Goal: Task Accomplishment & Management: Manage account settings

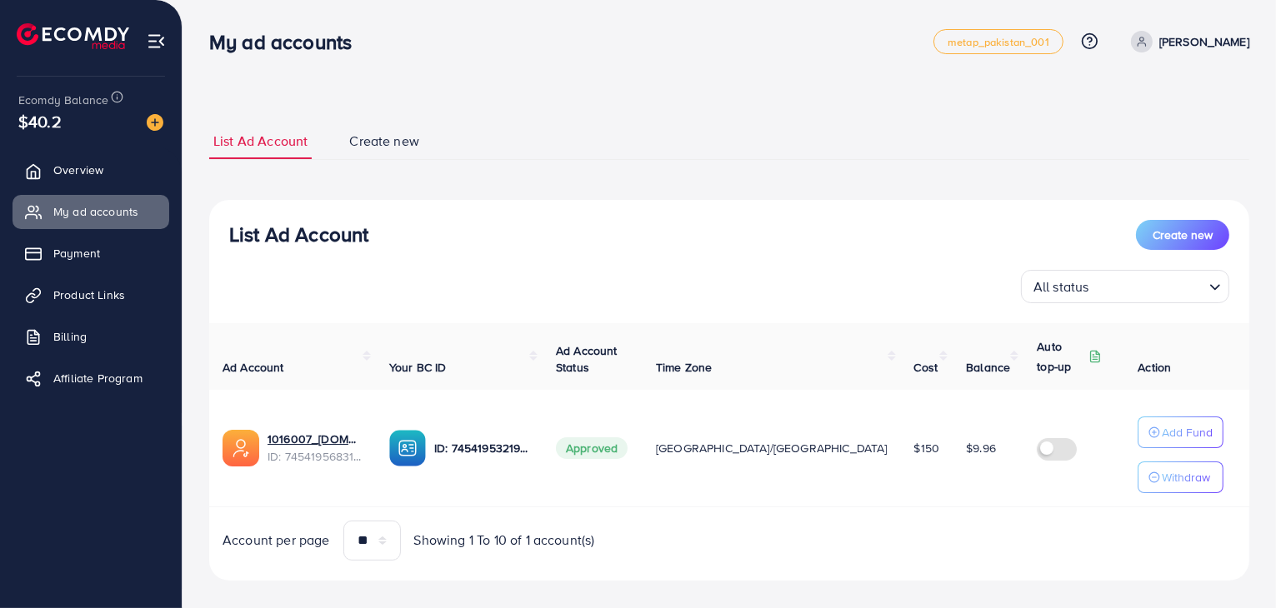
click at [1223, 44] on p "[PERSON_NAME]" at bounding box center [1204, 42] width 90 height 20
click at [1134, 147] on link "Log out" at bounding box center [1169, 136] width 158 height 37
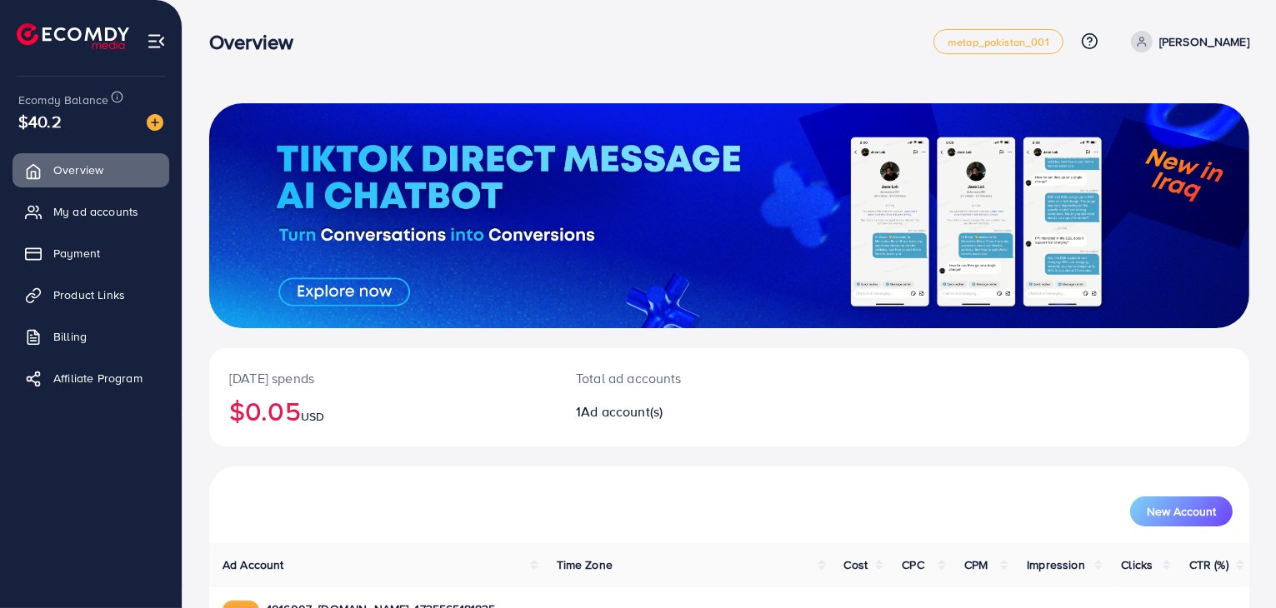
scroll to position [114, 0]
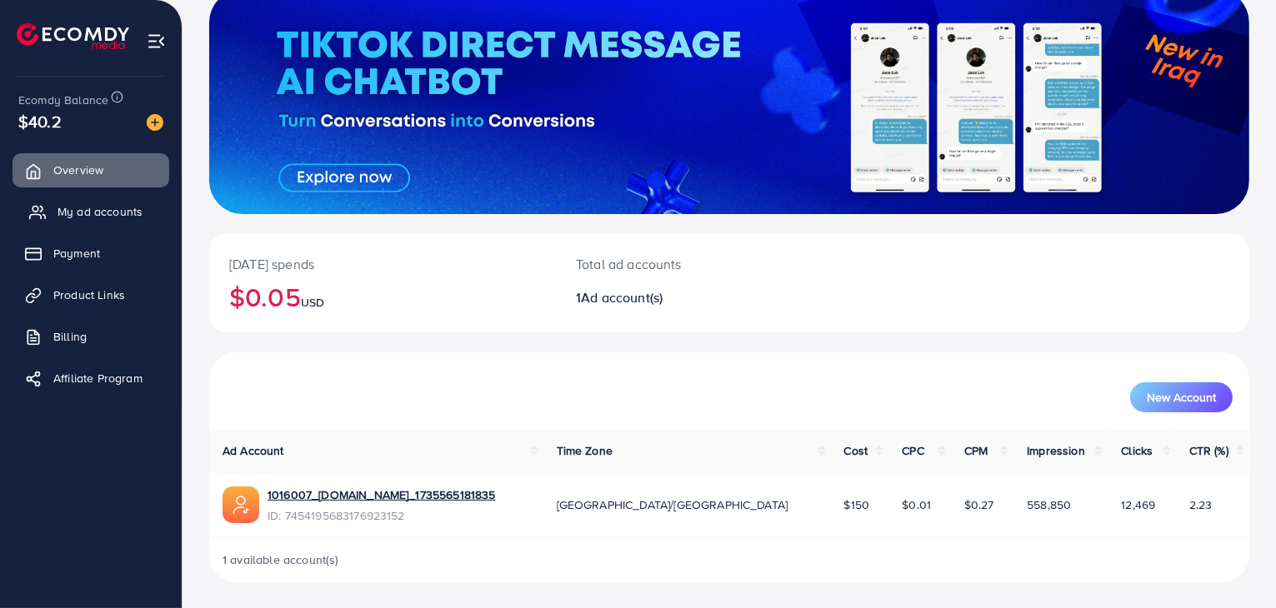
click at [77, 221] on link "My ad accounts" at bounding box center [90, 211] width 157 height 33
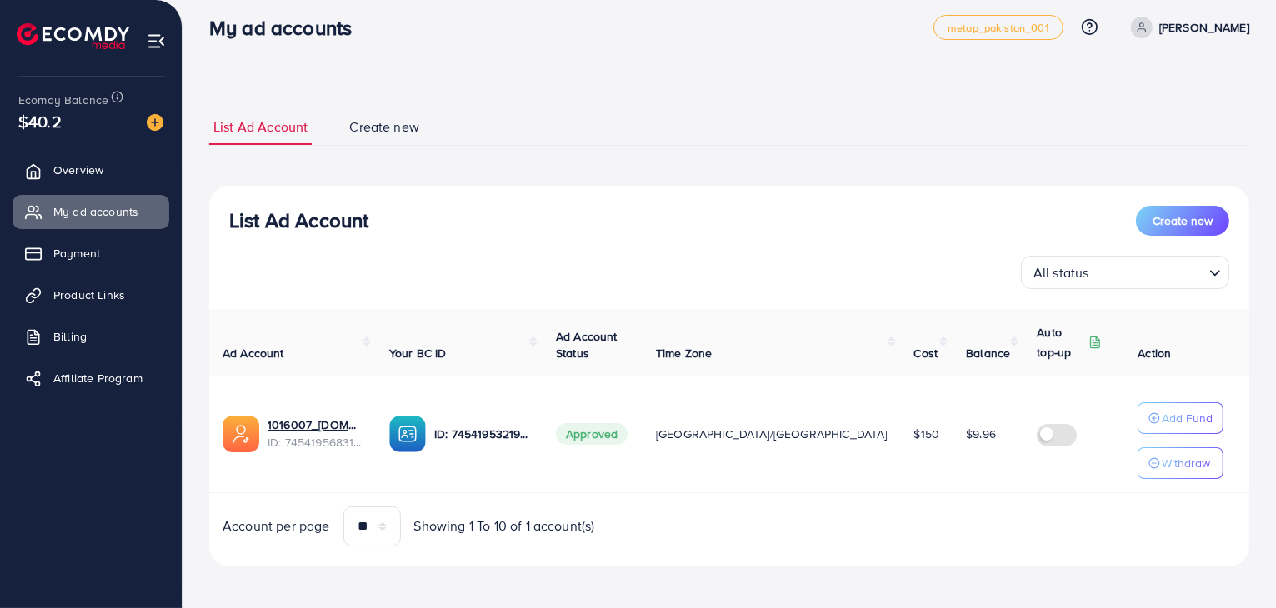
scroll to position [17, 0]
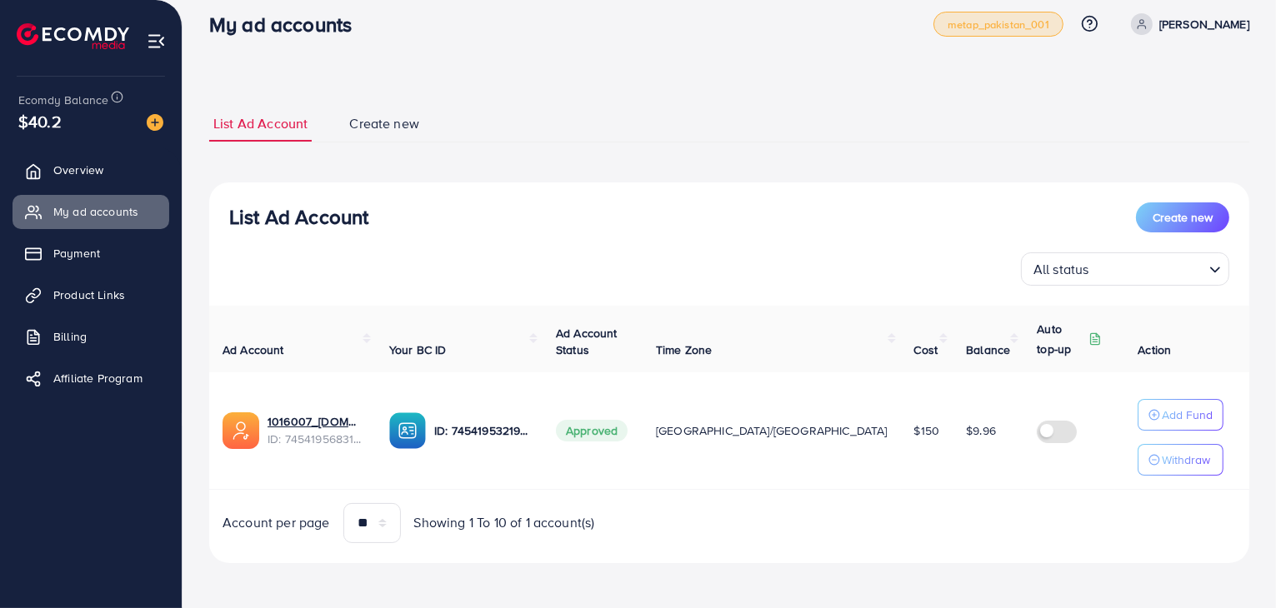
click at [1063, 15] on link "metap_pakistan_001" at bounding box center [998, 24] width 130 height 25
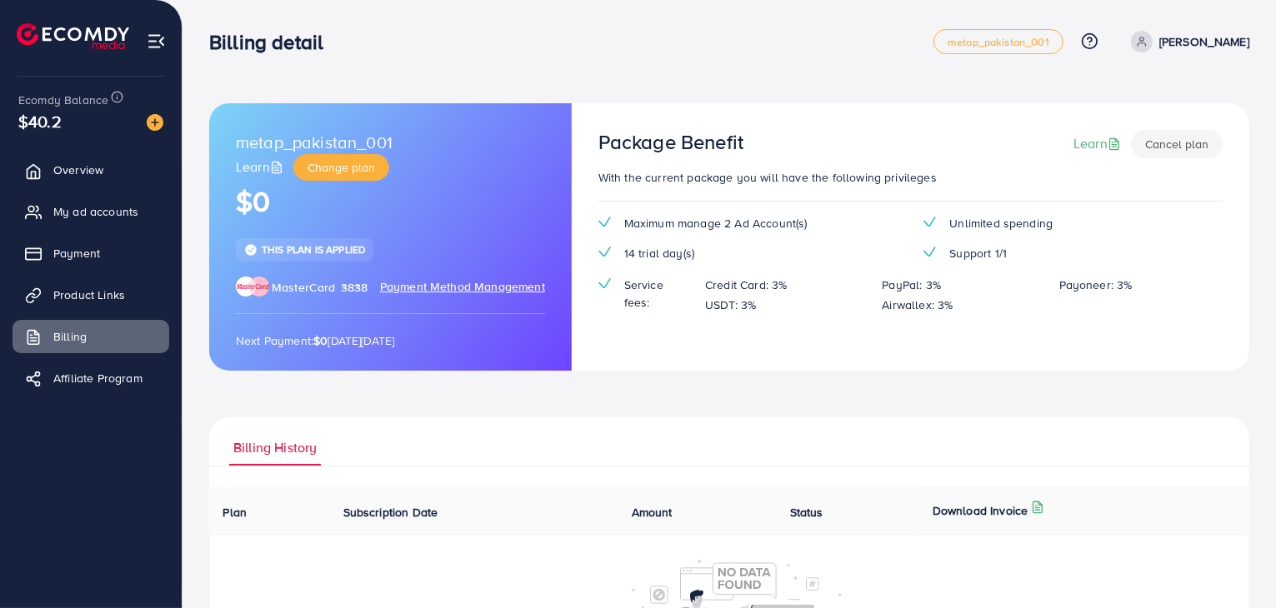
click at [1047, 27] on div "Billing detail metap_pakistan_001 Help Center Contact Support Plans and Pricing…" at bounding box center [729, 41] width 1040 height 47
click at [1047, 46] on span "metap_pakistan_001" at bounding box center [998, 42] width 102 height 11
click at [1036, 37] on span "metap_pakistan_001" at bounding box center [998, 42] width 102 height 11
click at [1170, 154] on button "Cancel plan" at bounding box center [1177, 144] width 92 height 28
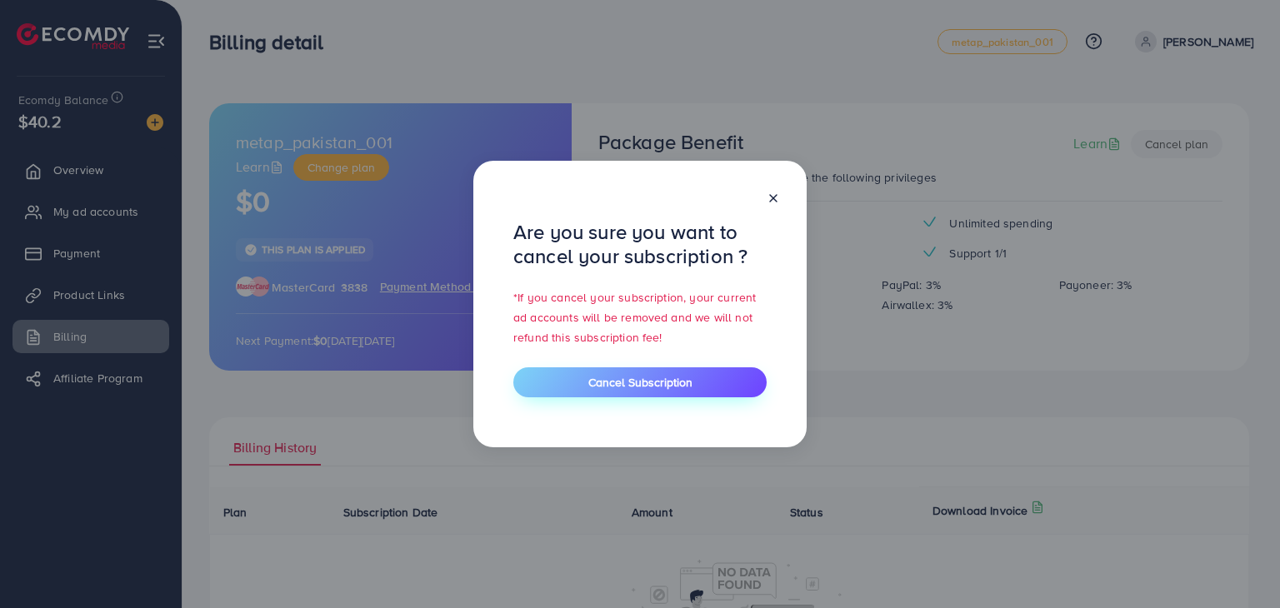
click at [677, 392] on button "Cancel Subscription" at bounding box center [639, 382] width 253 height 30
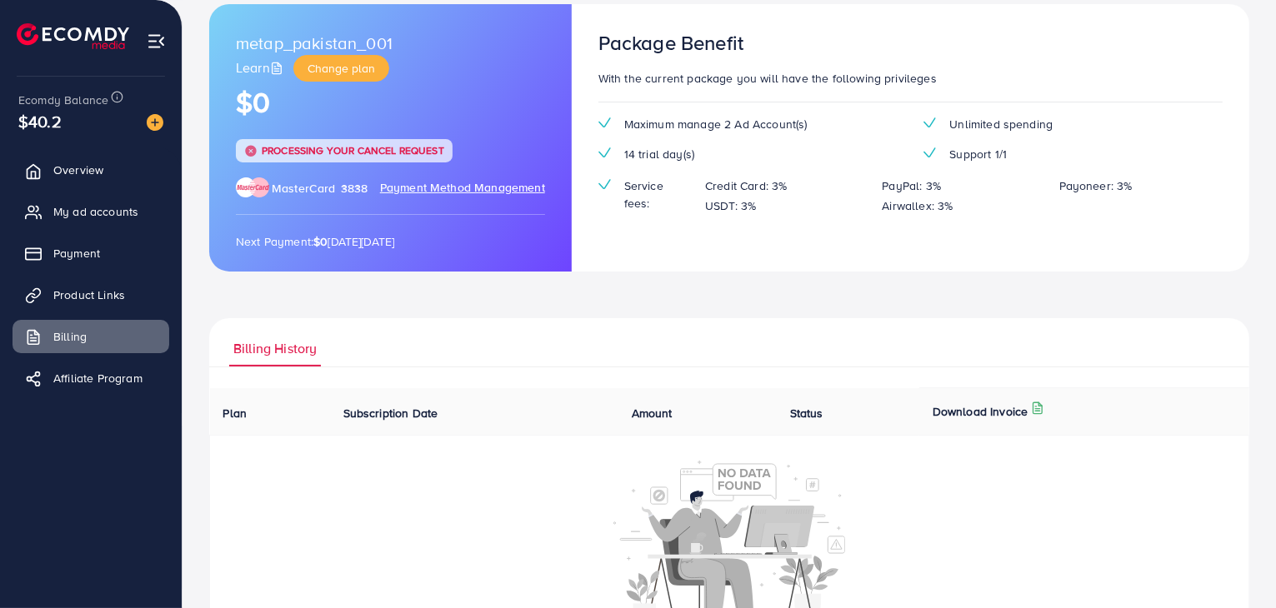
scroll to position [257, 0]
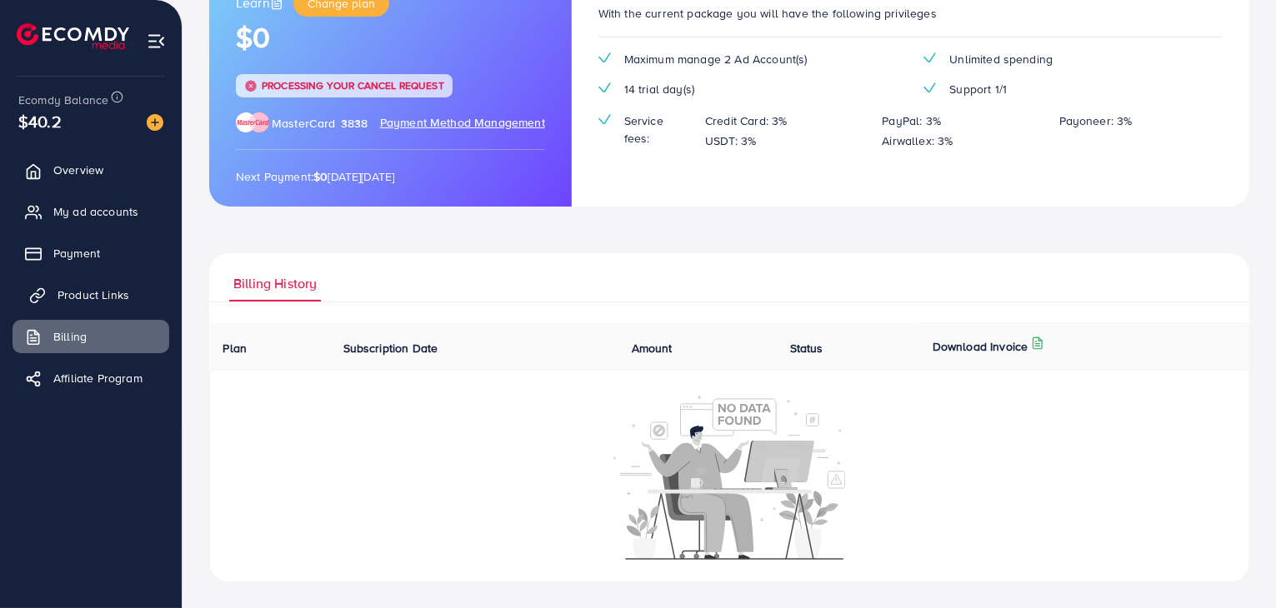
click at [52, 303] on link "Product Links" at bounding box center [90, 294] width 157 height 33
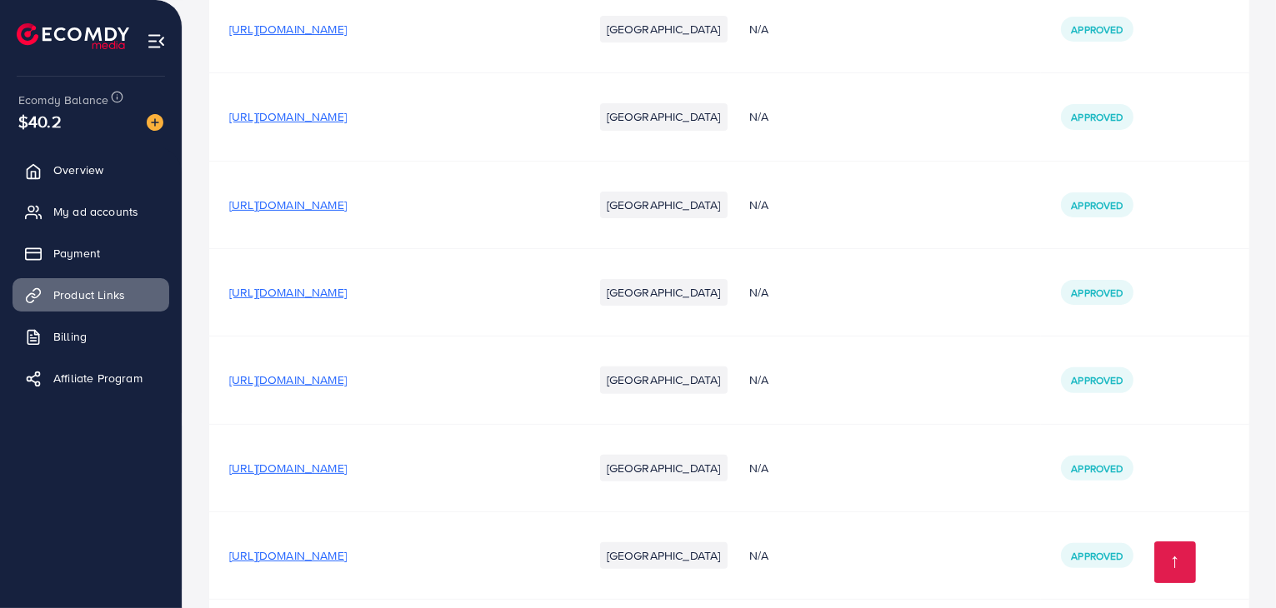
scroll to position [662, 0]
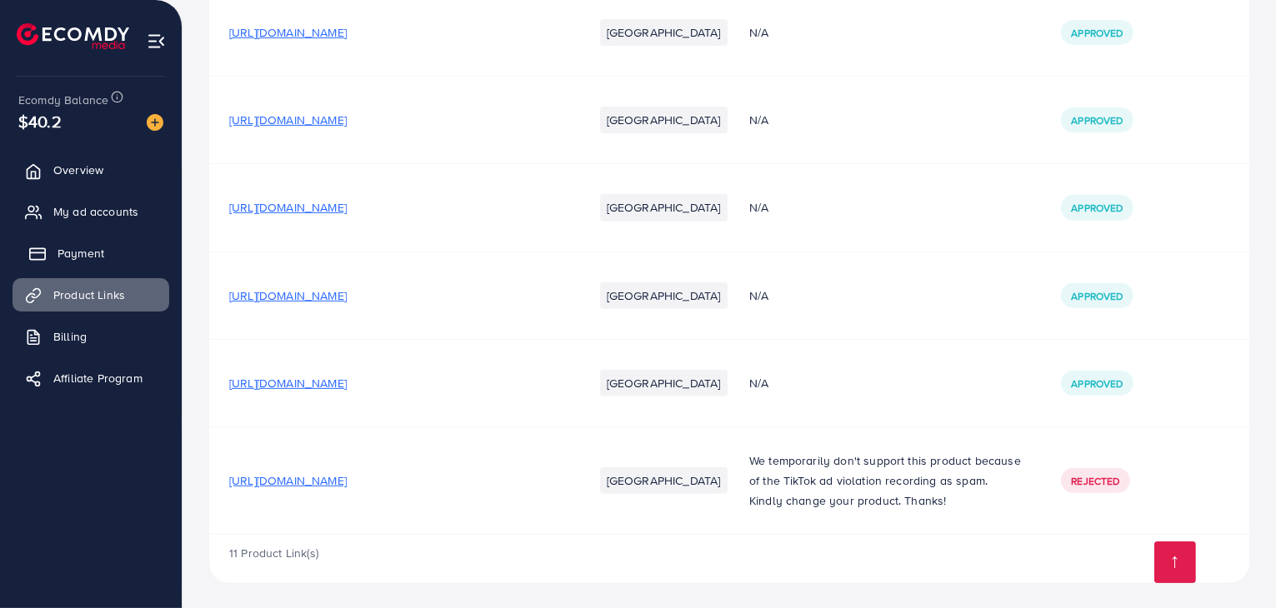
click at [87, 257] on span "Payment" at bounding box center [80, 253] width 47 height 17
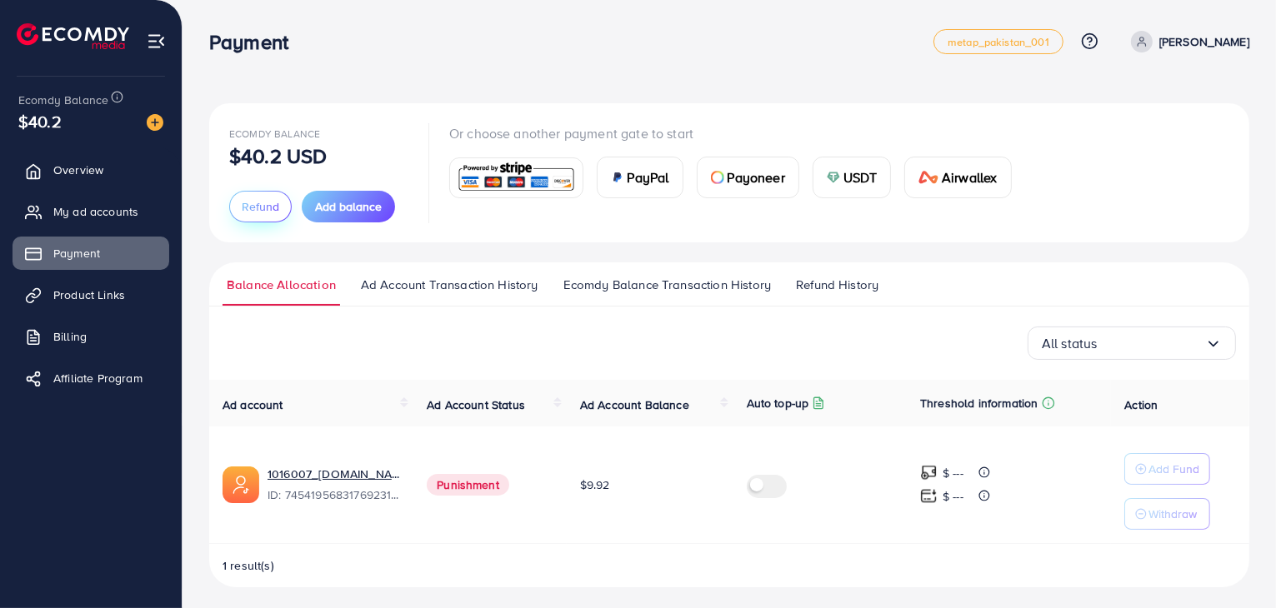
click at [266, 201] on span "Refund" at bounding box center [260, 206] width 37 height 17
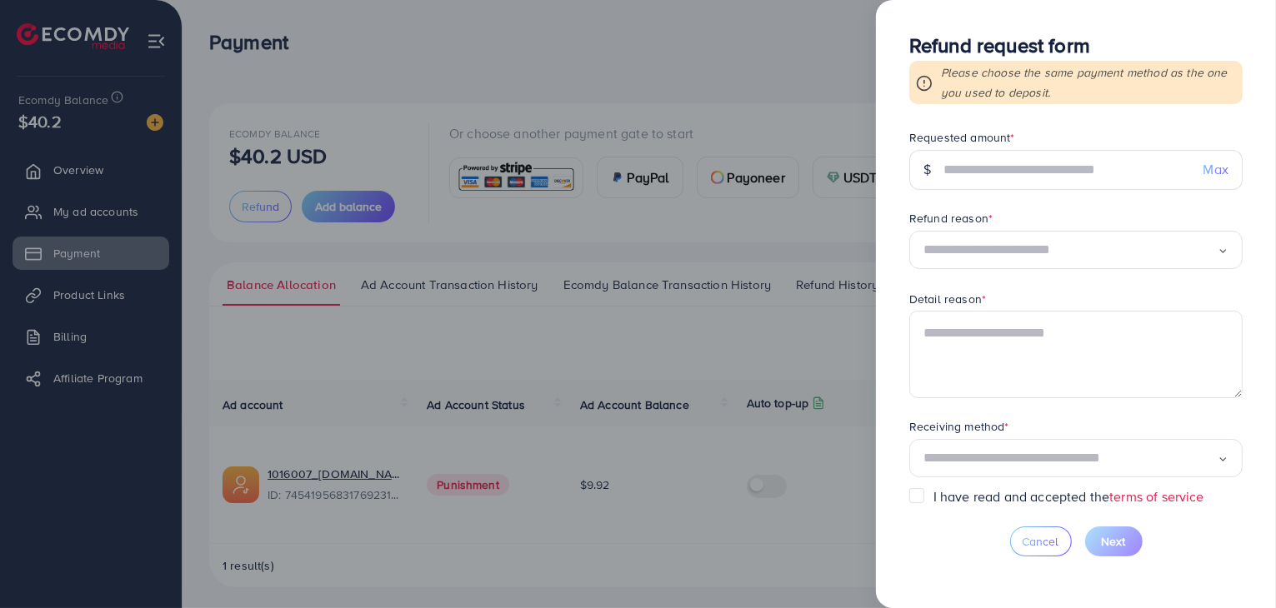
click at [1218, 166] on span "Max" at bounding box center [1215, 169] width 25 height 19
type input "****"
click at [1218, 166] on span "Max" at bounding box center [1215, 169] width 25 height 19
click at [1017, 247] on input "Search for option" at bounding box center [1070, 250] width 294 height 26
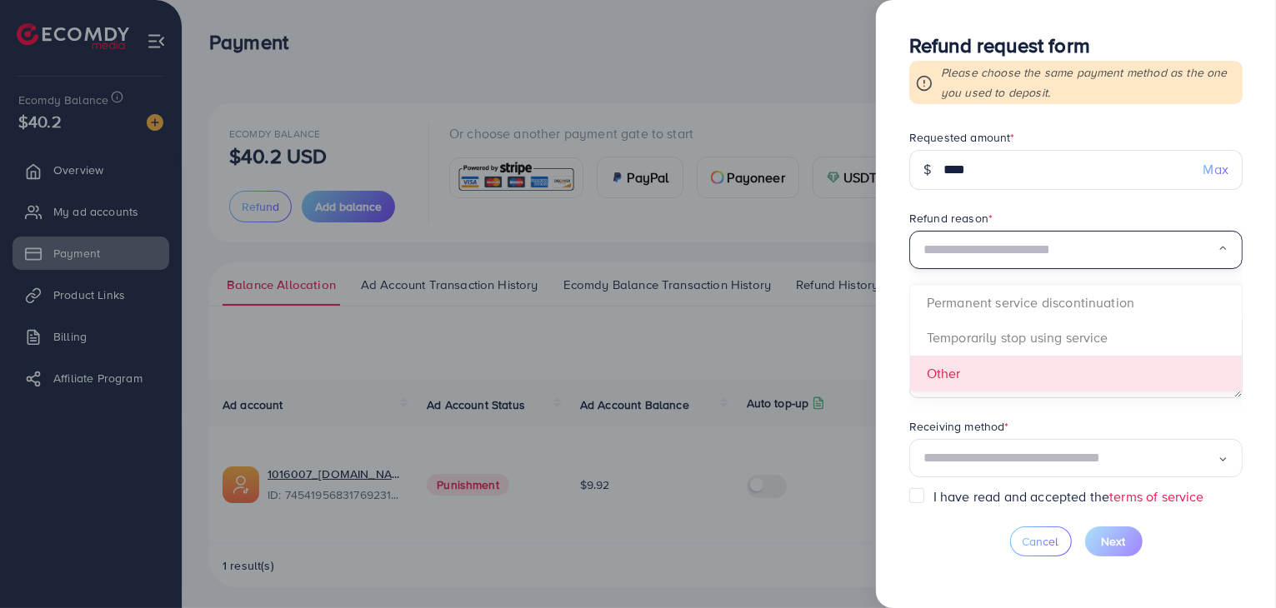
click at [968, 361] on form "Requested amount * $ **** Max Refund reason * Loading... Permanent service disc…" at bounding box center [1075, 308] width 333 height 358
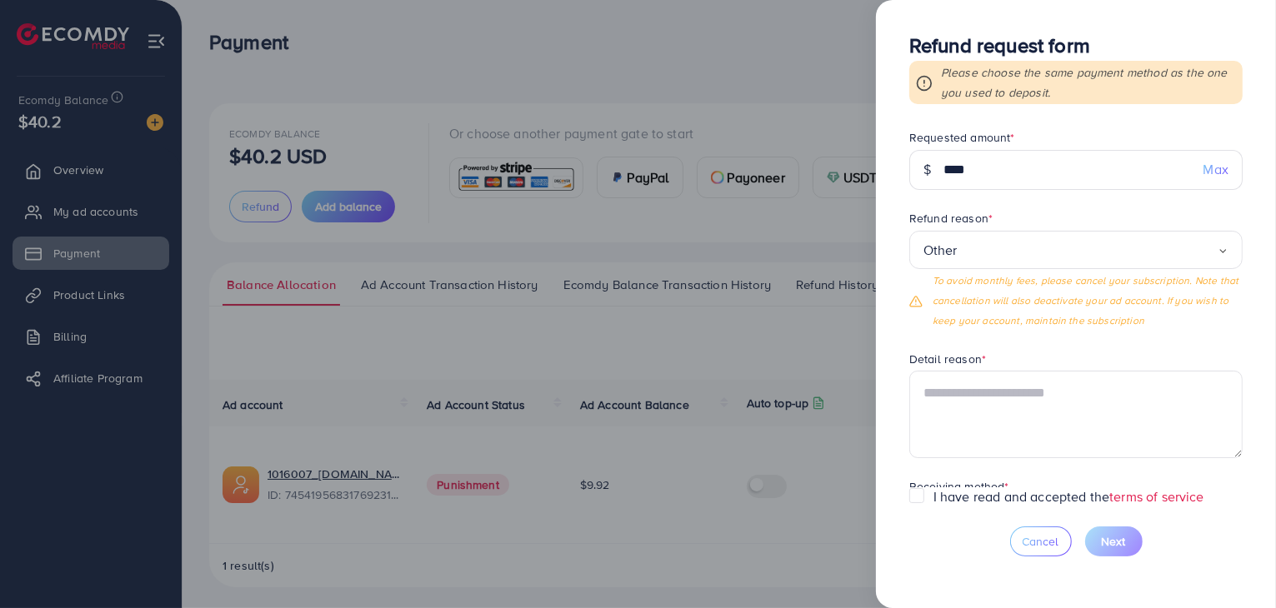
click at [1161, 242] on input "Search for option" at bounding box center [1087, 250] width 260 height 26
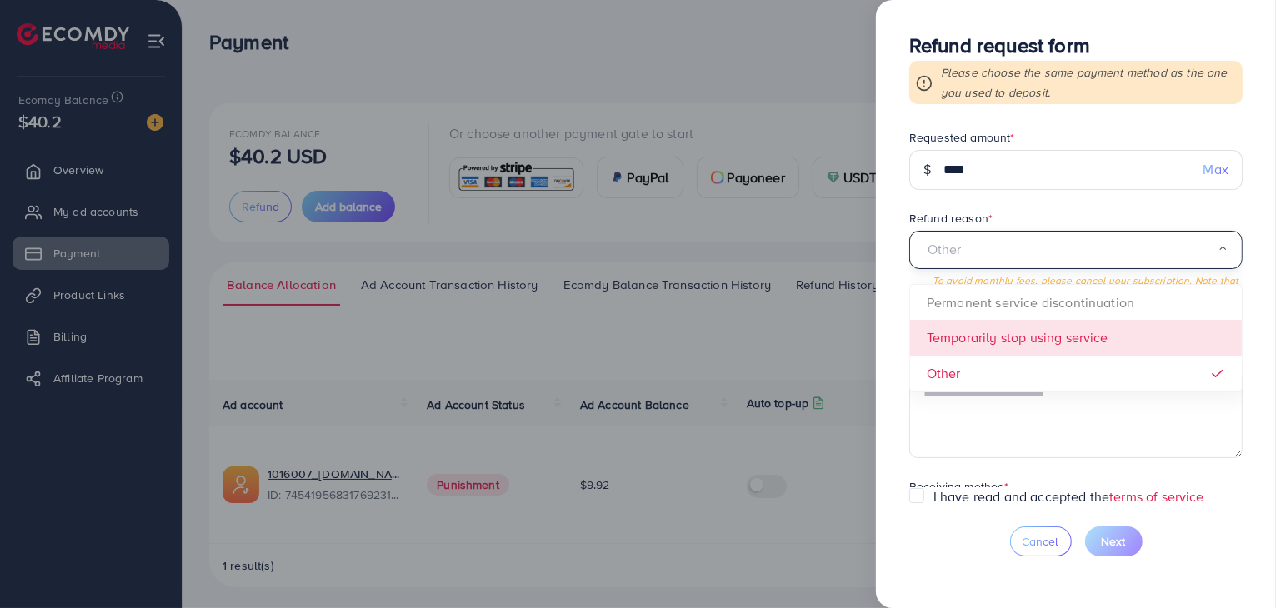
click at [1008, 337] on form "Requested amount * $ **** Max Refund reason * Other Loading... Permanent servic…" at bounding box center [1075, 308] width 333 height 358
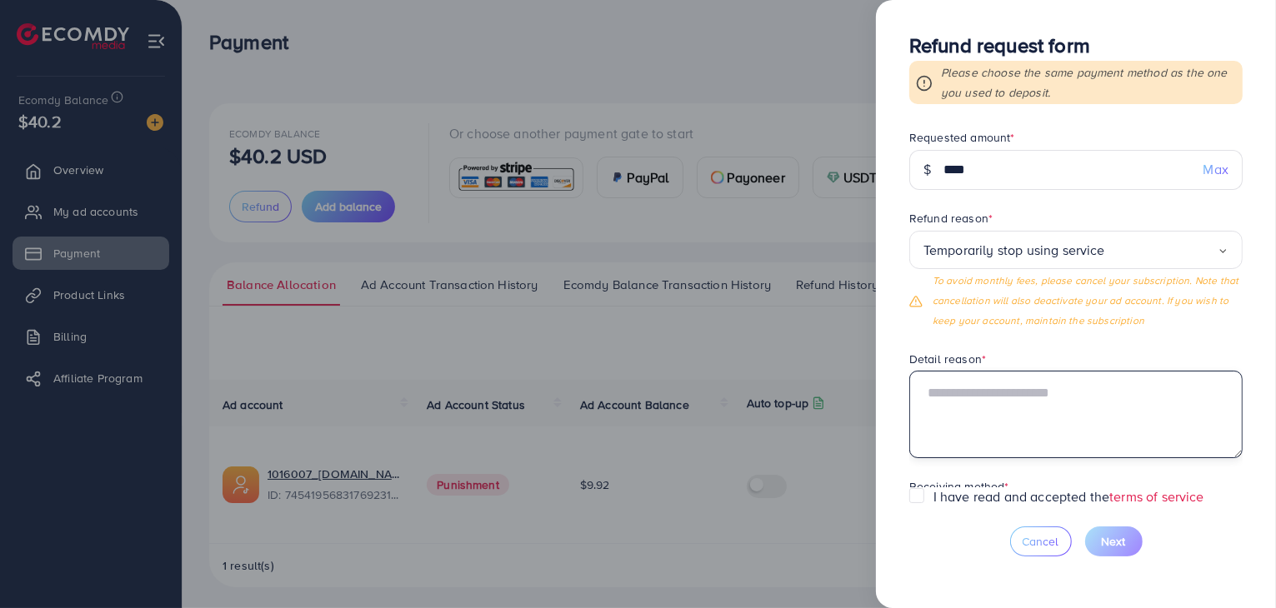
click at [989, 404] on textarea at bounding box center [1075, 414] width 333 height 87
type textarea "*"
paste textarea "**********"
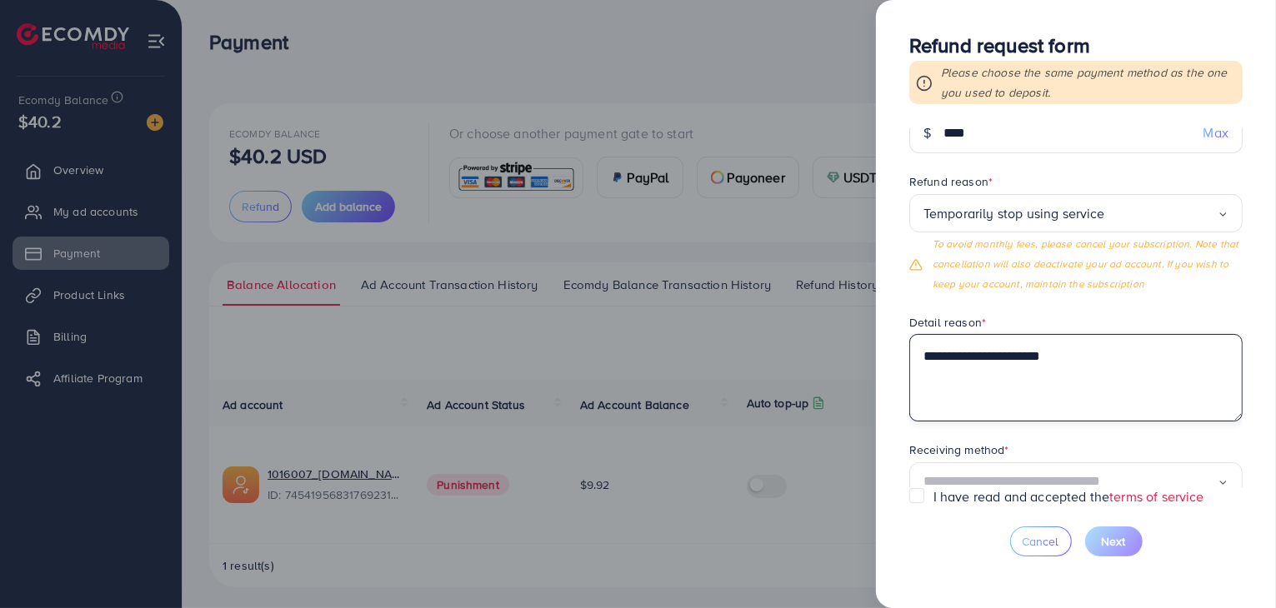
scroll to position [71, 0]
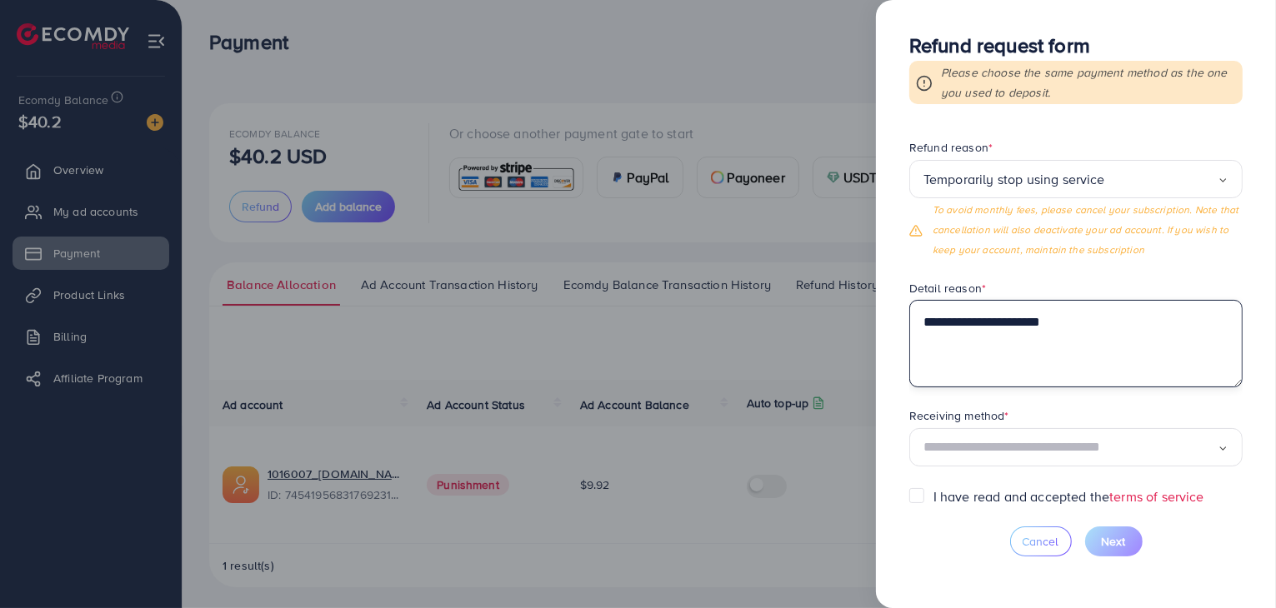
type textarea "**********"
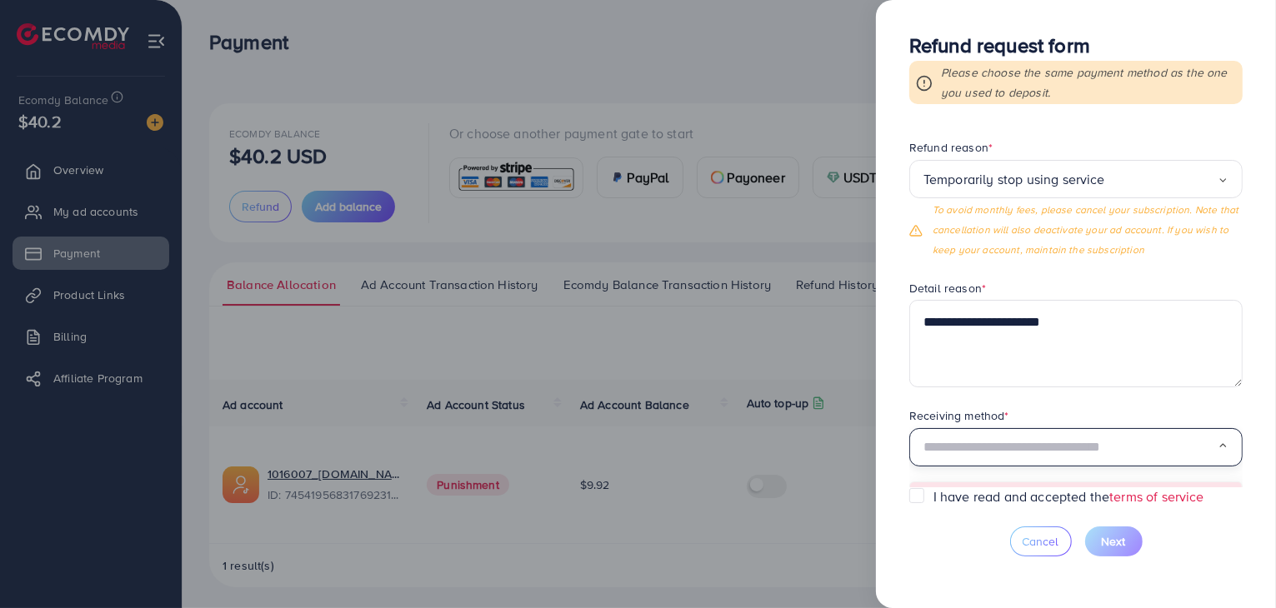
click at [944, 442] on input "Search for option" at bounding box center [1070, 448] width 294 height 26
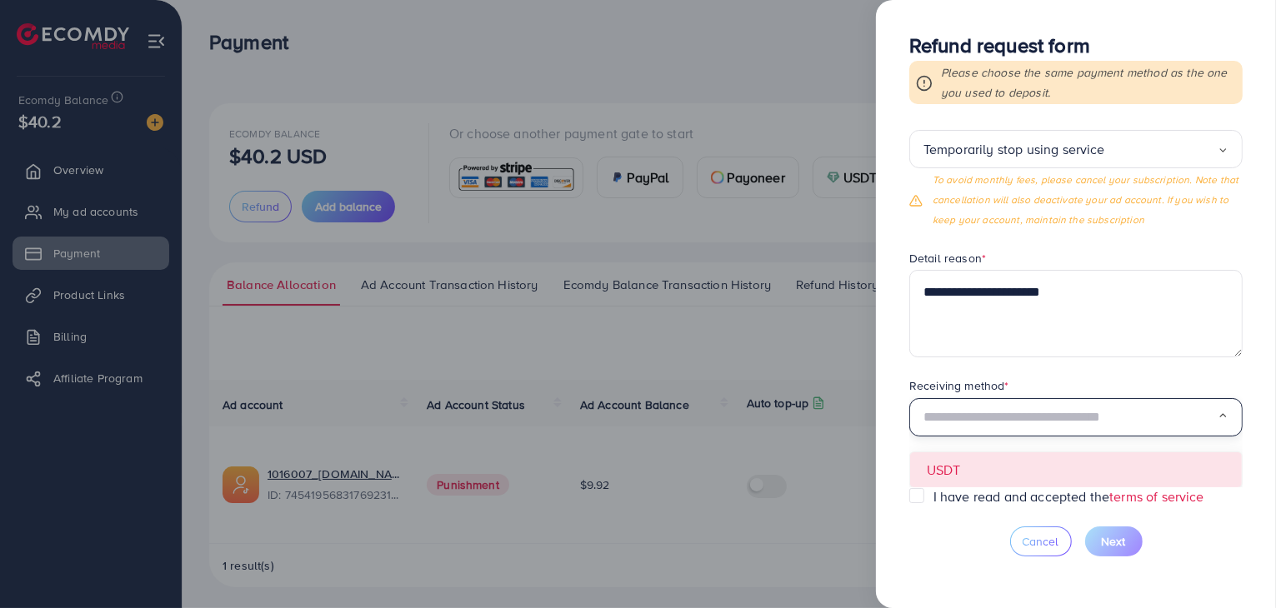
scroll to position [5, 0]
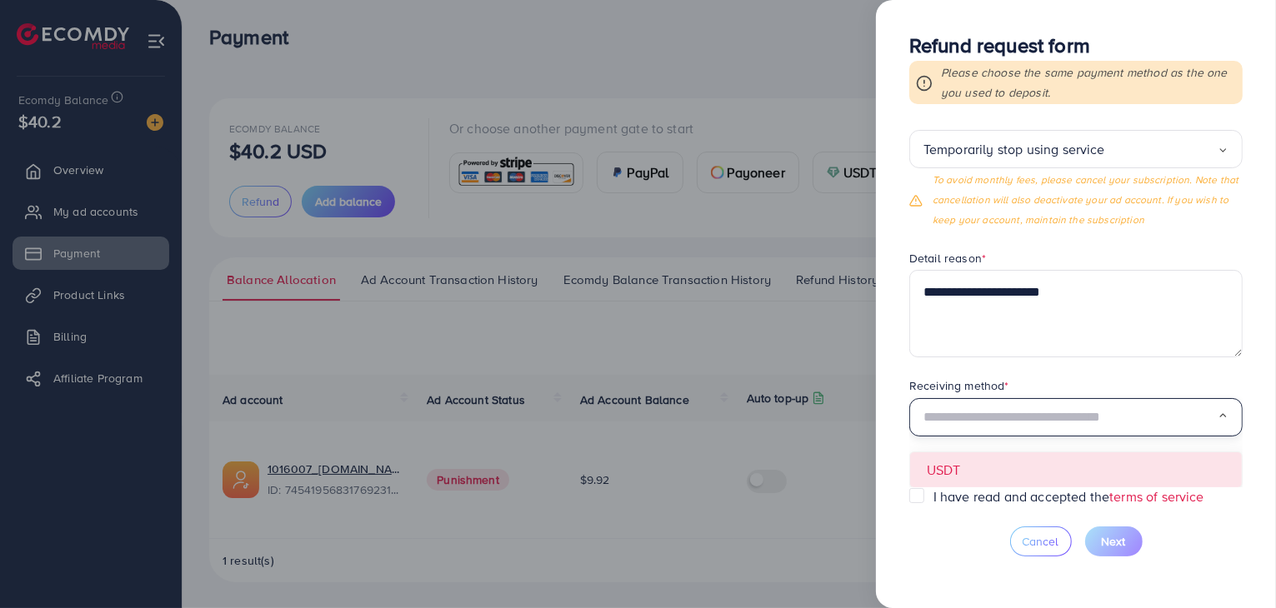
click at [971, 476] on form "**********" at bounding box center [1075, 308] width 333 height 358
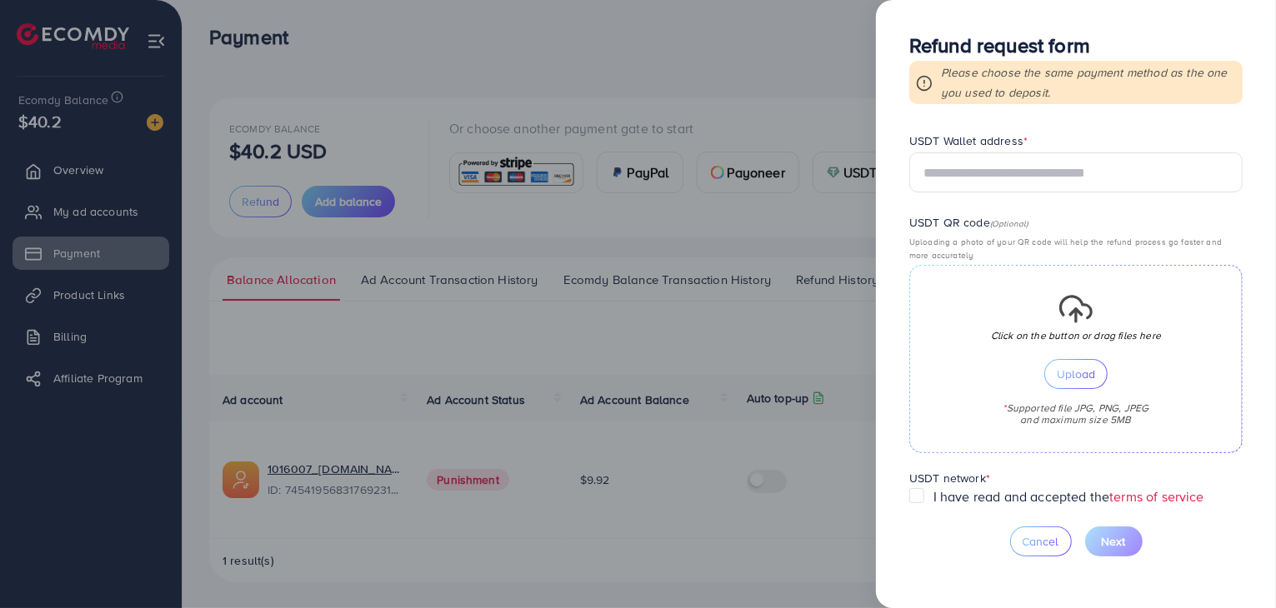
scroll to position [490, 0]
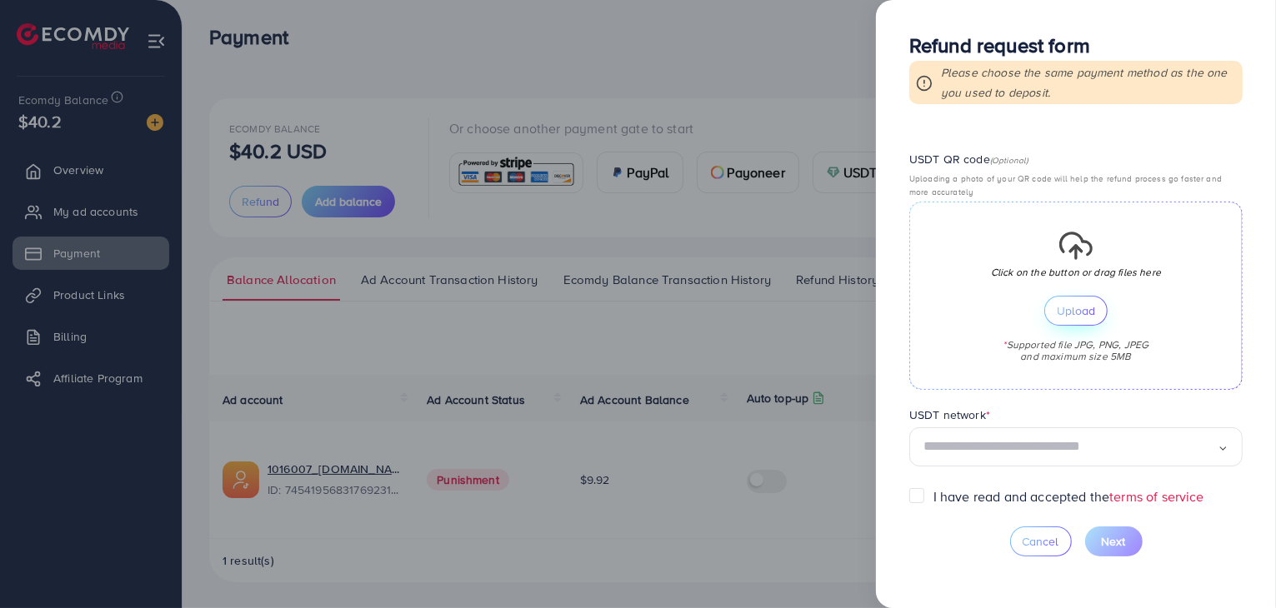
click at [1060, 312] on span "Upload" at bounding box center [1075, 311] width 38 height 12
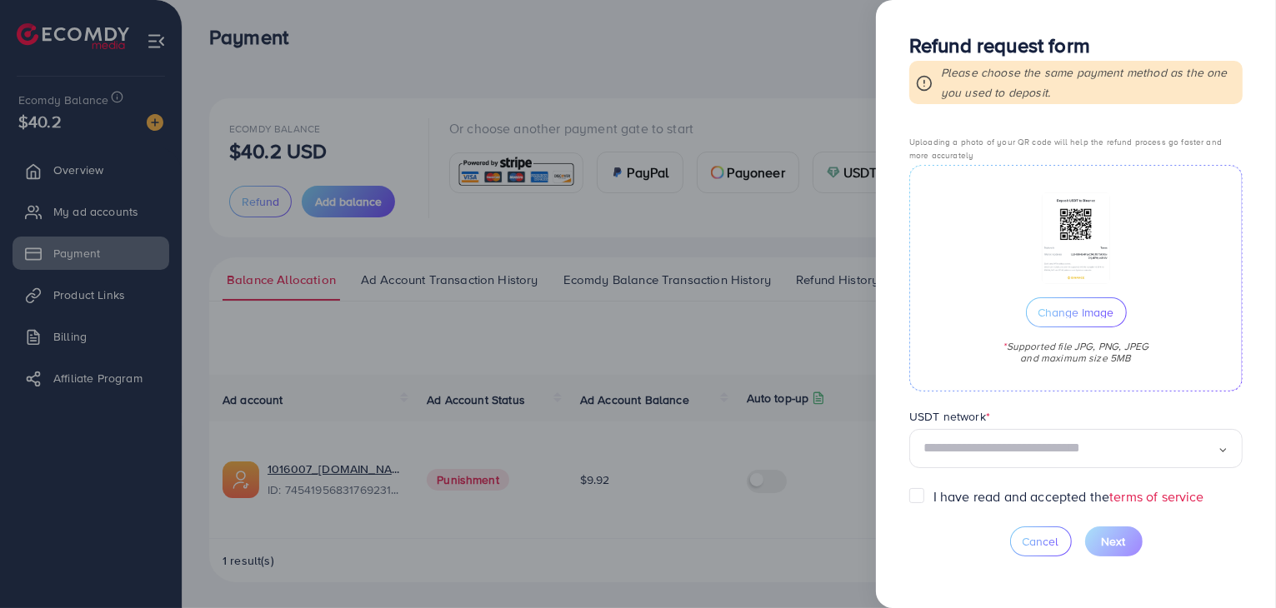
scroll to position [527, 0]
click at [1026, 438] on input "Search for option" at bounding box center [1070, 448] width 294 height 26
click at [1152, 445] on input "Search for option" at bounding box center [1070, 448] width 294 height 26
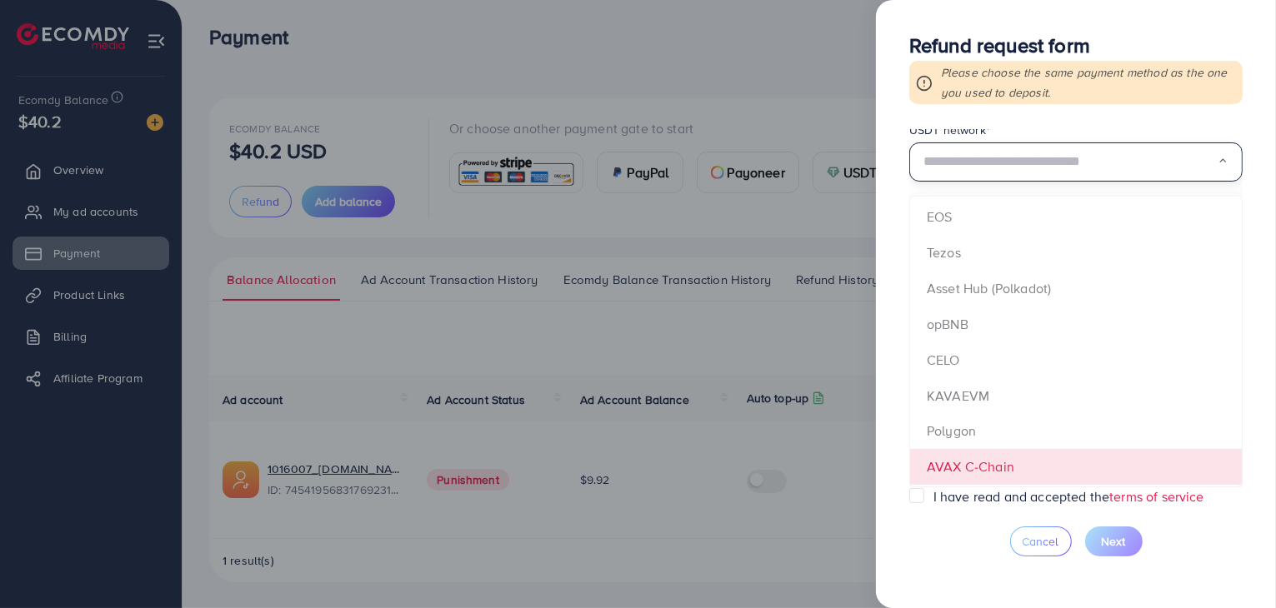
scroll to position [173, 0]
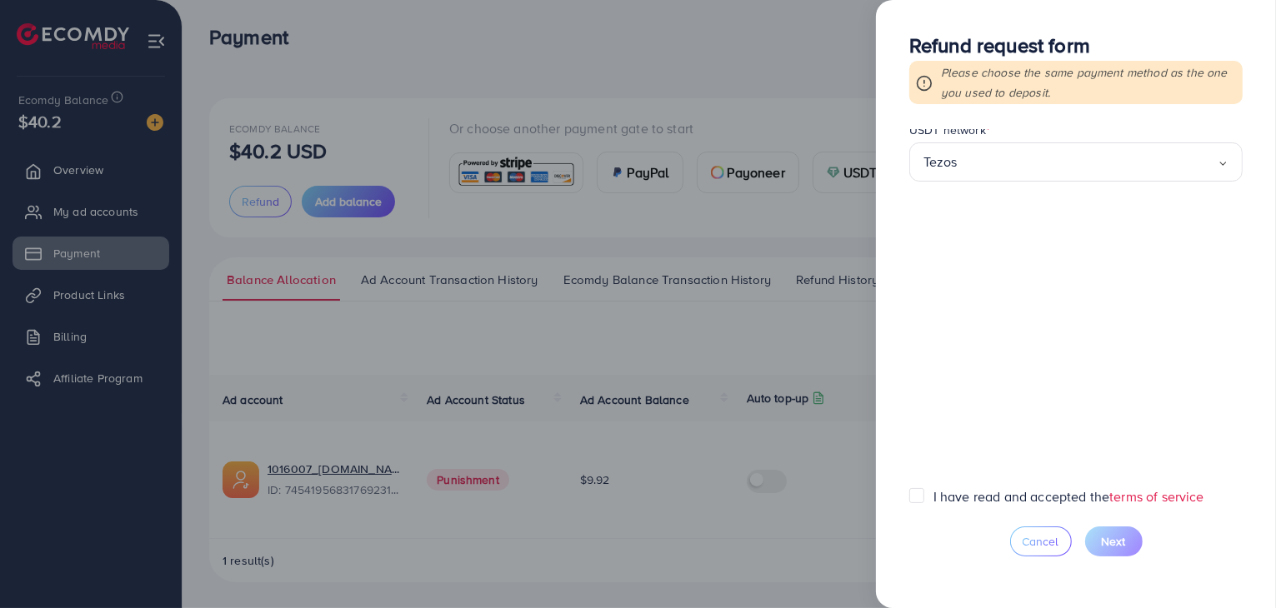
click at [940, 247] on form "**********" at bounding box center [1075, 308] width 333 height 358
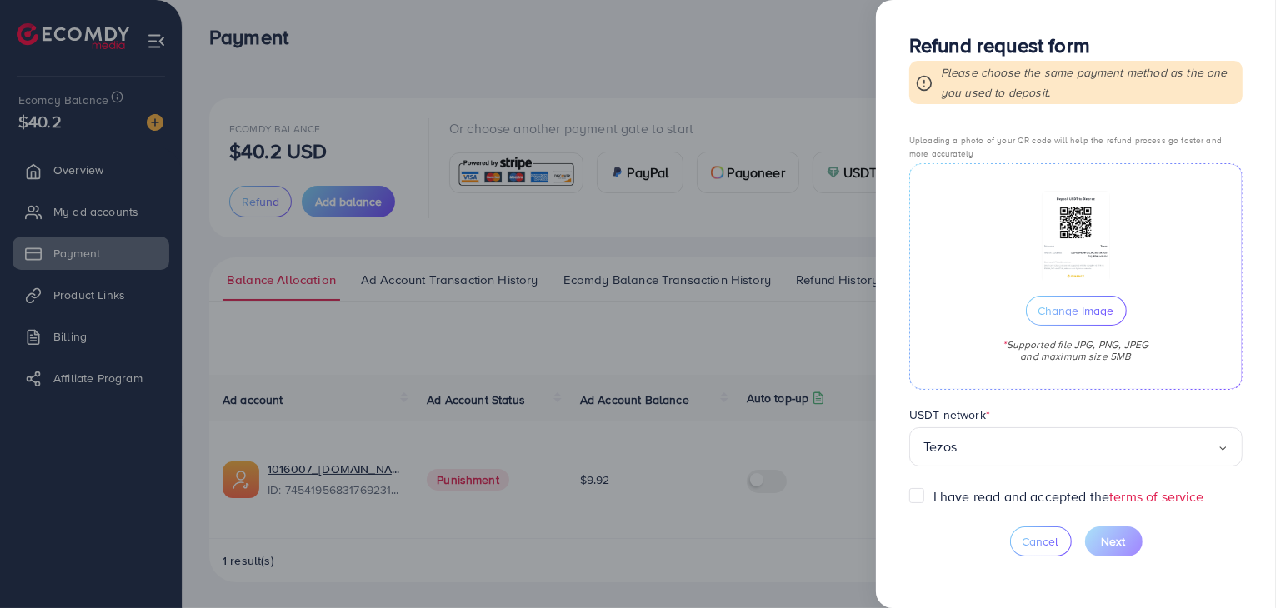
scroll to position [527, 0]
click at [983, 489] on label "I have read and accepted the terms of service" at bounding box center [1068, 496] width 271 height 19
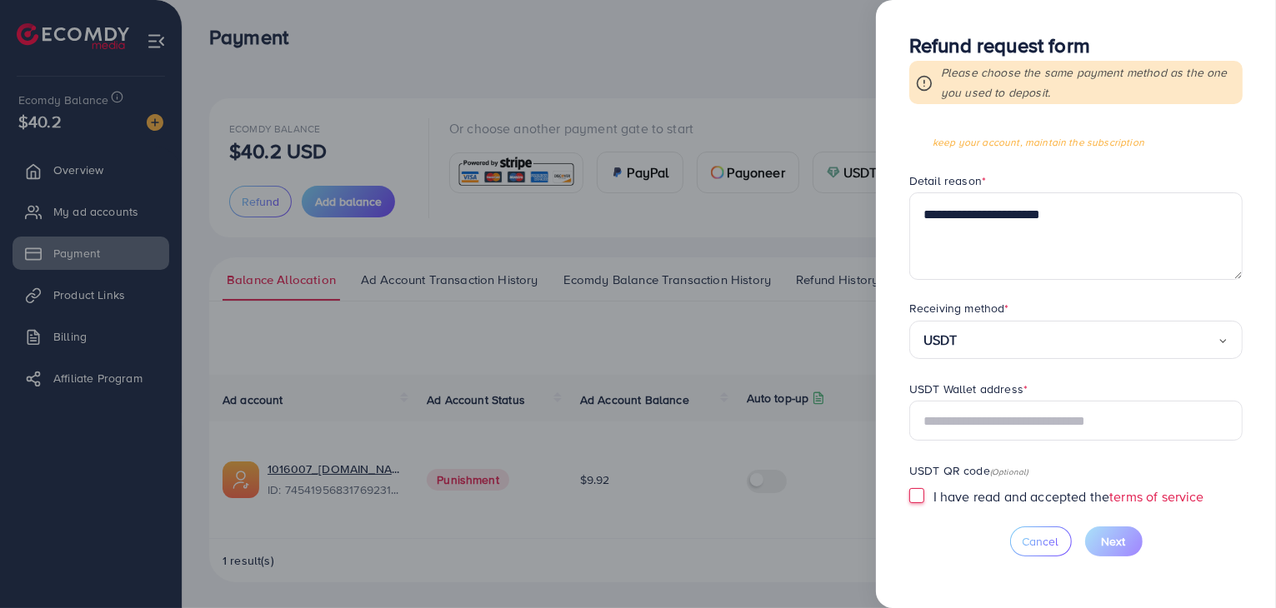
scroll to position [139, 0]
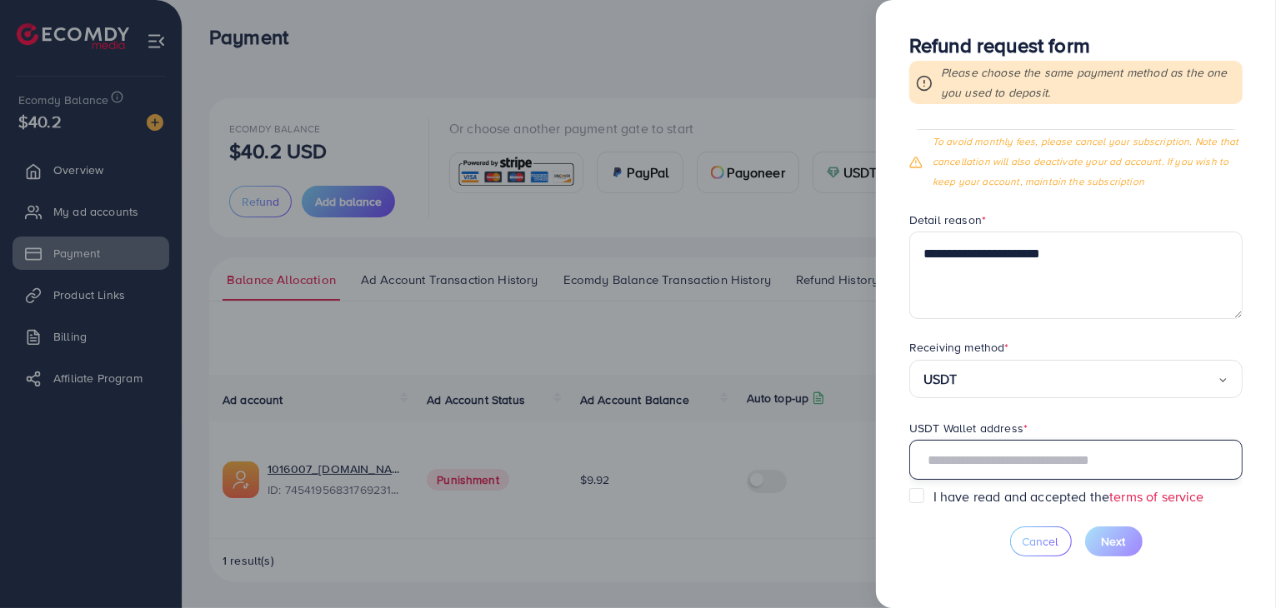
click at [1030, 455] on input "text" at bounding box center [1075, 460] width 333 height 40
paste input "**********"
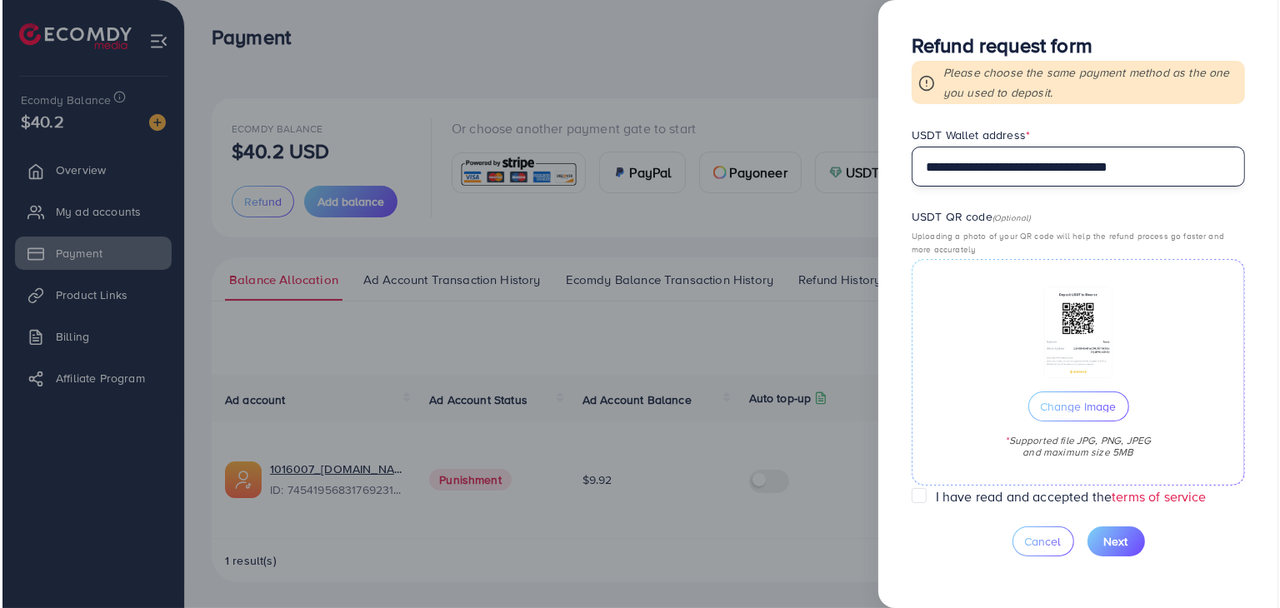
scroll to position [527, 0]
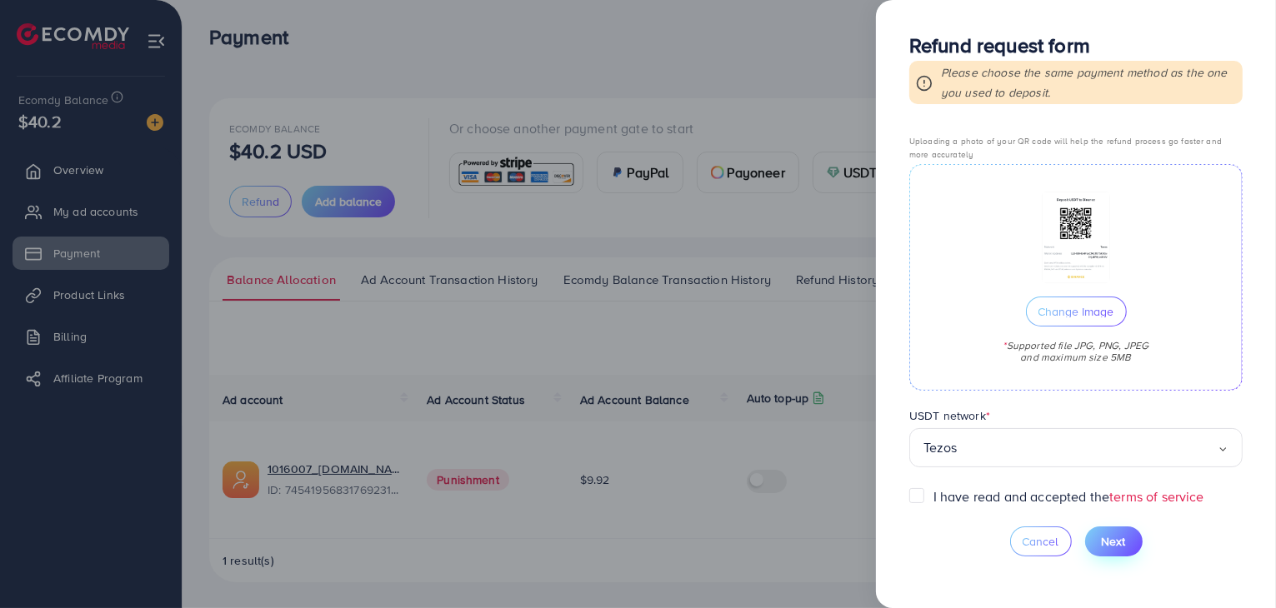
type input "**********"
click at [1116, 539] on span "Next" at bounding box center [1113, 541] width 24 height 17
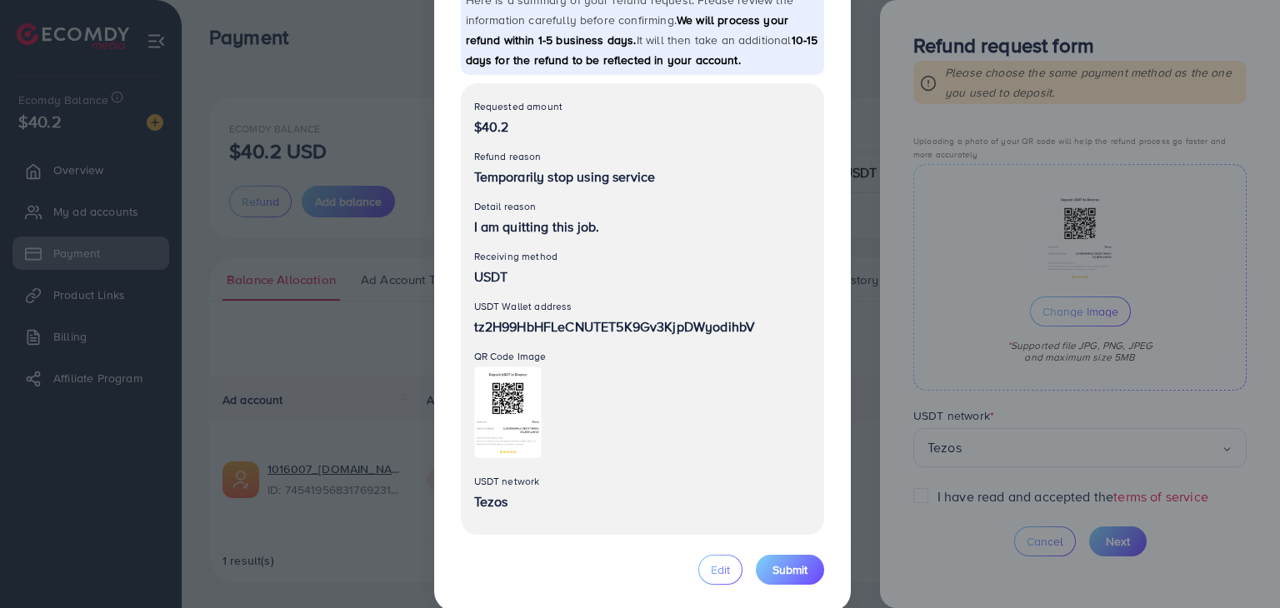
scroll to position [119, 0]
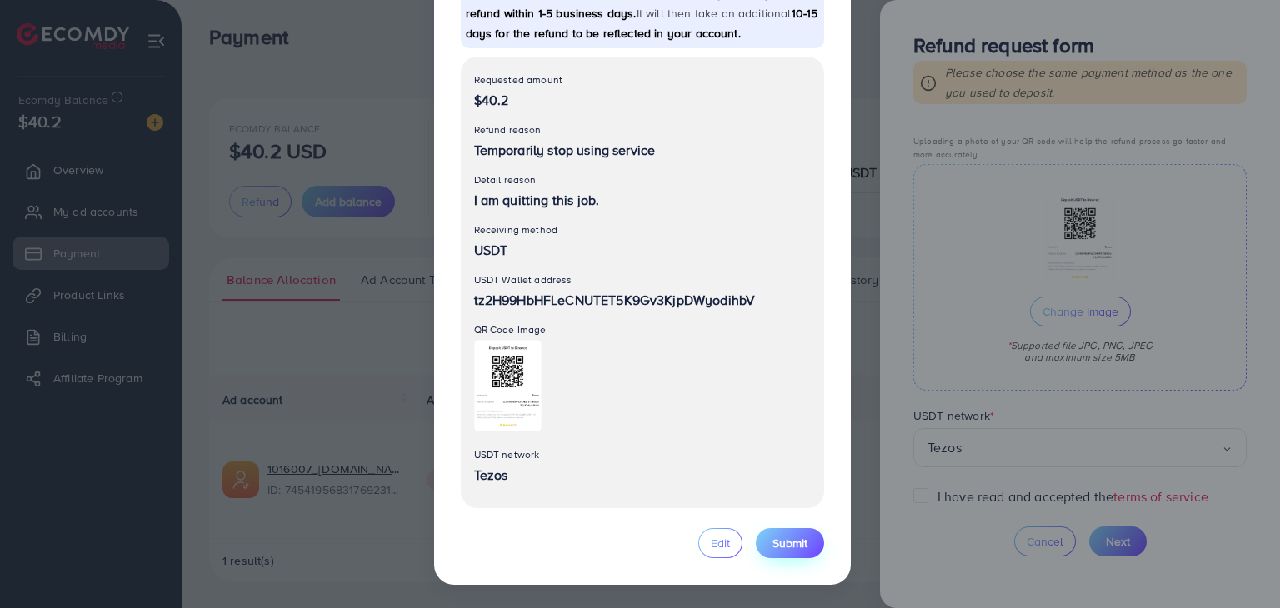
click at [812, 538] on button "Submit" at bounding box center [790, 543] width 68 height 30
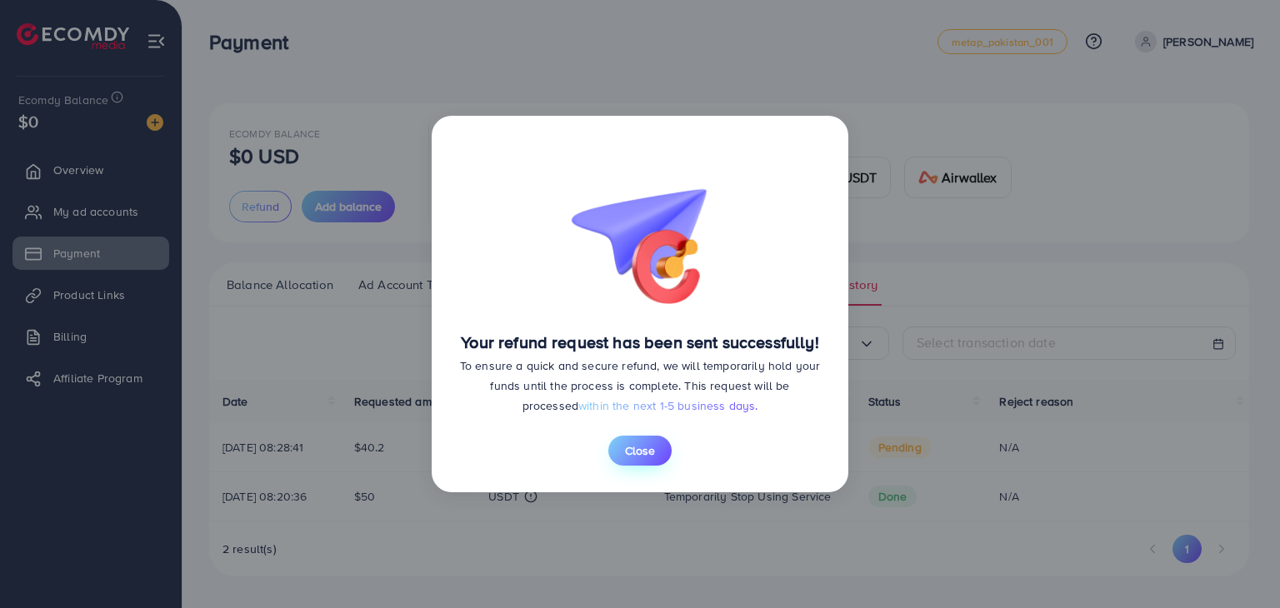
click at [637, 456] on span "Close" at bounding box center [640, 450] width 30 height 17
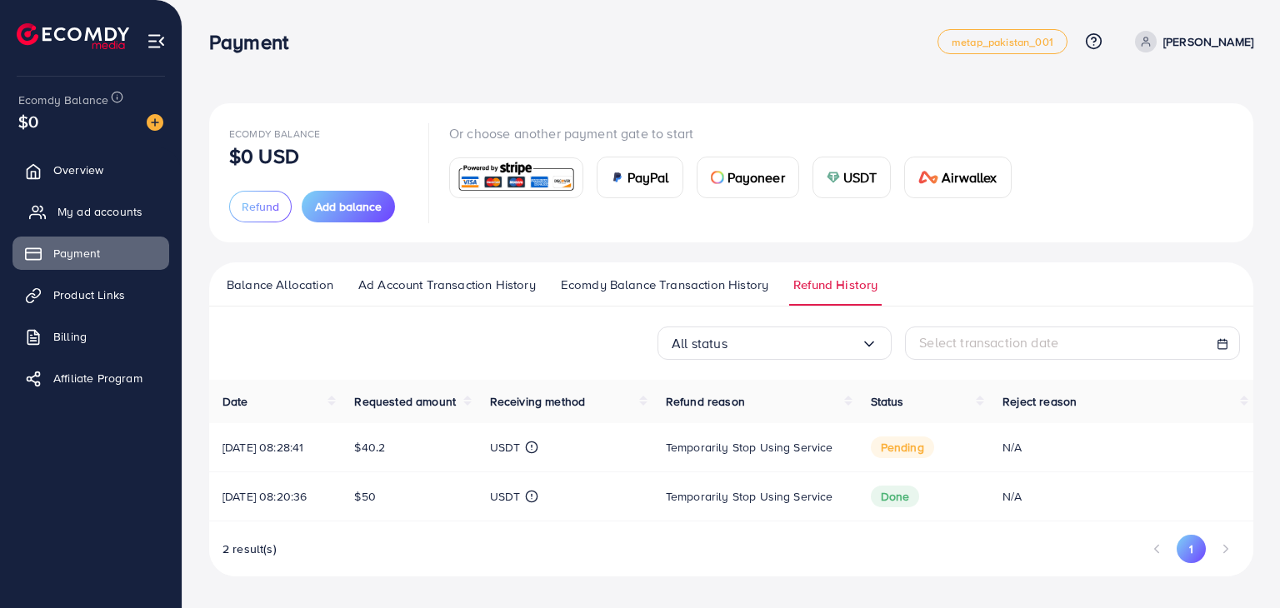
click at [122, 212] on span "My ad accounts" at bounding box center [99, 211] width 85 height 17
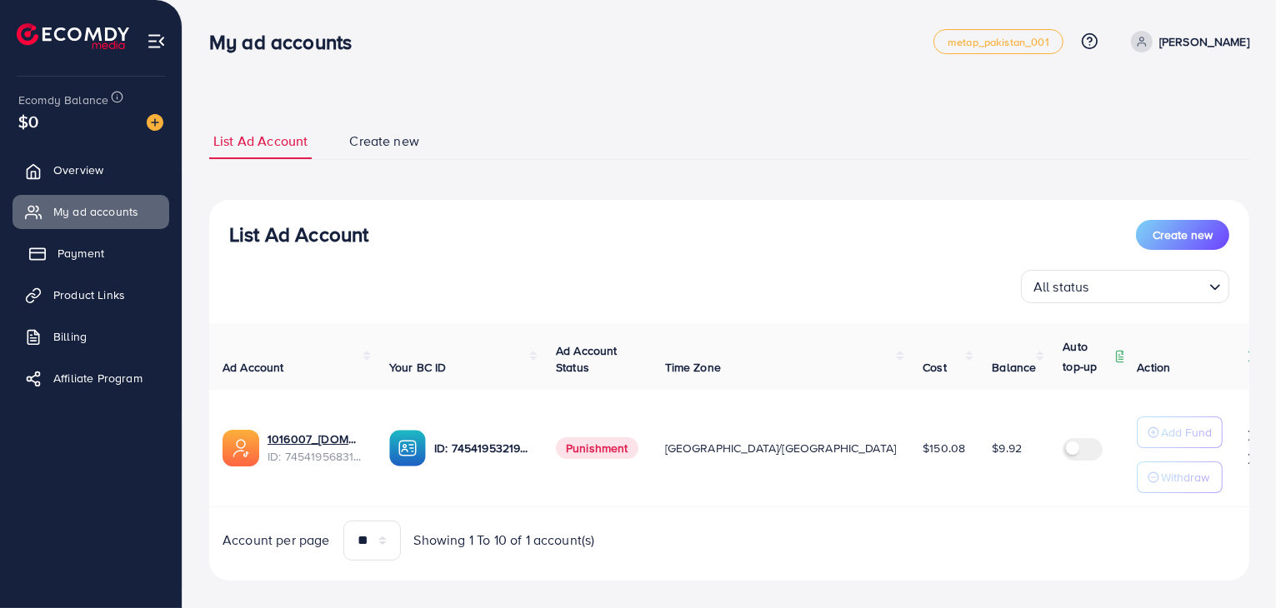
click at [106, 251] on link "Payment" at bounding box center [90, 253] width 157 height 33
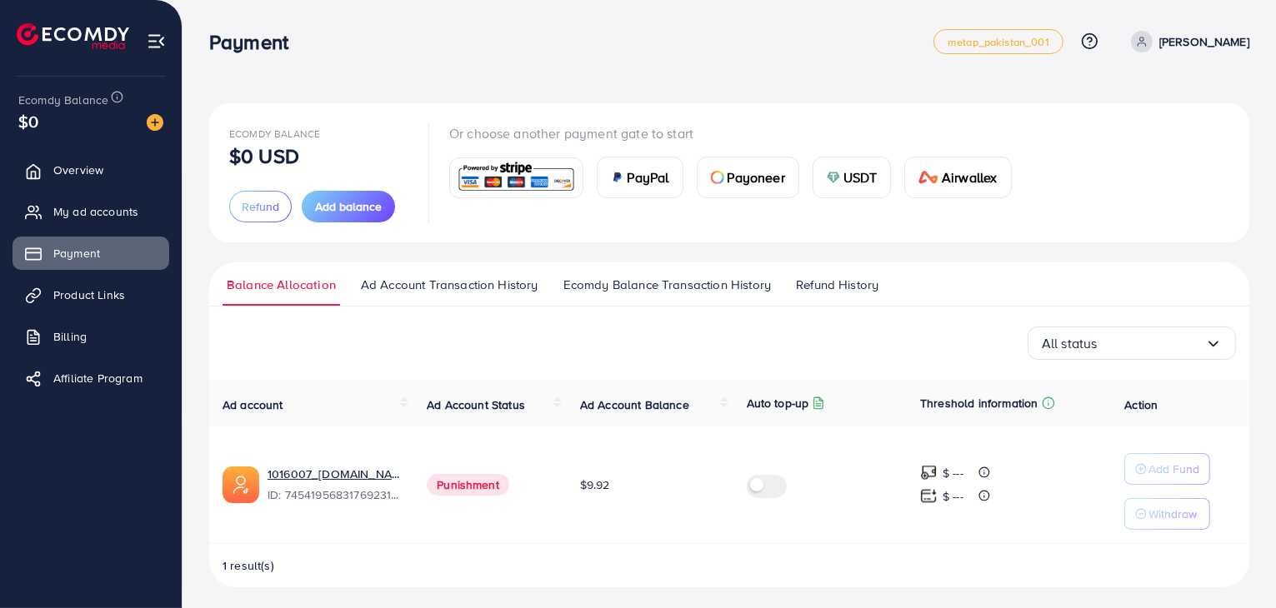
click at [648, 410] on span "Ad Account Balance" at bounding box center [634, 405] width 109 height 17
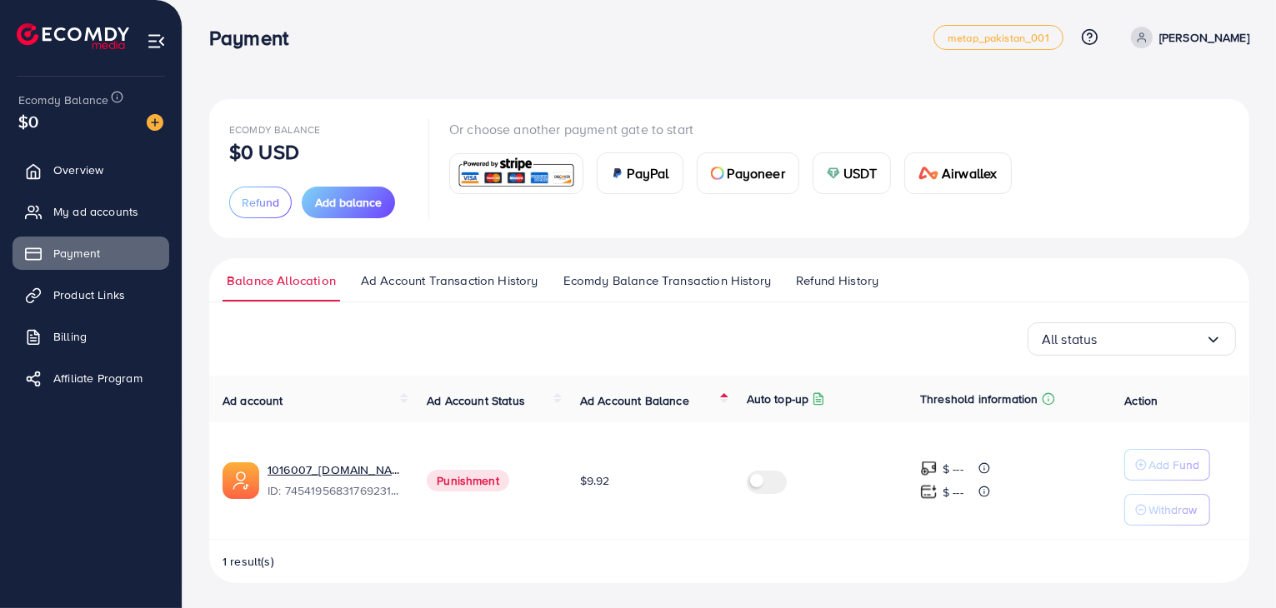
scroll to position [5, 0]
click at [112, 218] on span "My ad accounts" at bounding box center [99, 211] width 85 height 17
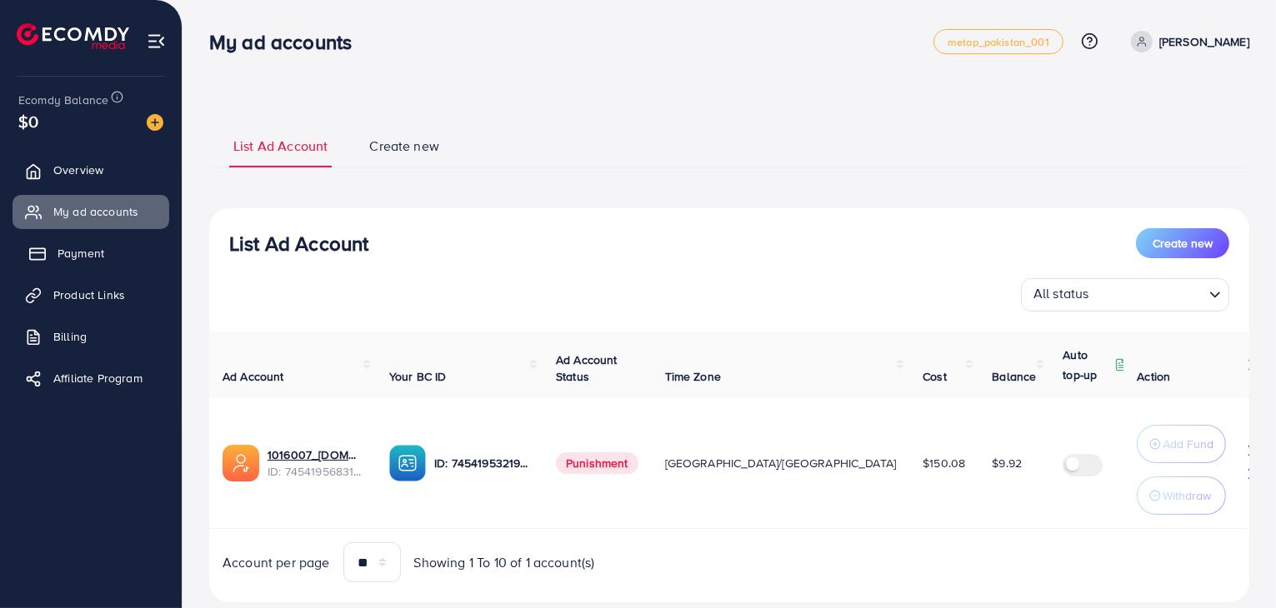
click at [99, 252] on span "Payment" at bounding box center [80, 253] width 47 height 17
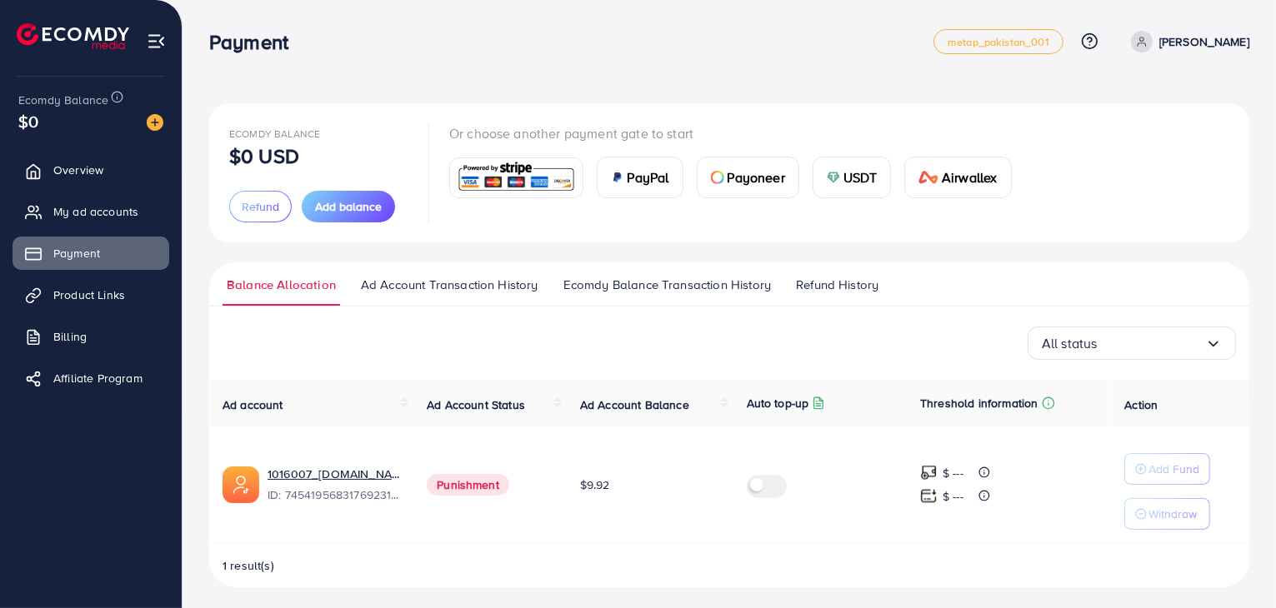
click at [844, 287] on span "Refund History" at bounding box center [837, 285] width 82 height 18
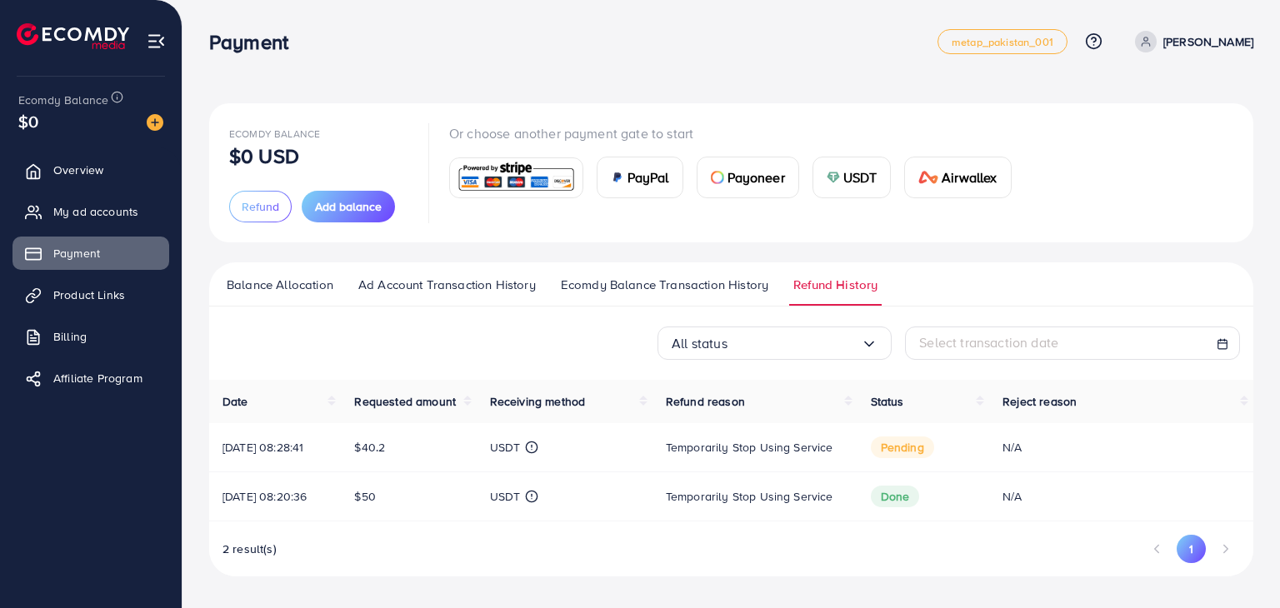
click at [487, 327] on div "All status Loading... Select transaction date" at bounding box center [731, 343] width 1044 height 33
click at [530, 319] on div "Balance Allocation Ad Account Transaction History Ecomdy Balance Transaction Hi…" at bounding box center [731, 419] width 1044 height 314
click at [80, 232] on ul "Overview My ad accounts Payment Product Links Billing Affiliate Program" at bounding box center [91, 280] width 182 height 266
click at [89, 208] on span "My ad accounts" at bounding box center [99, 211] width 85 height 17
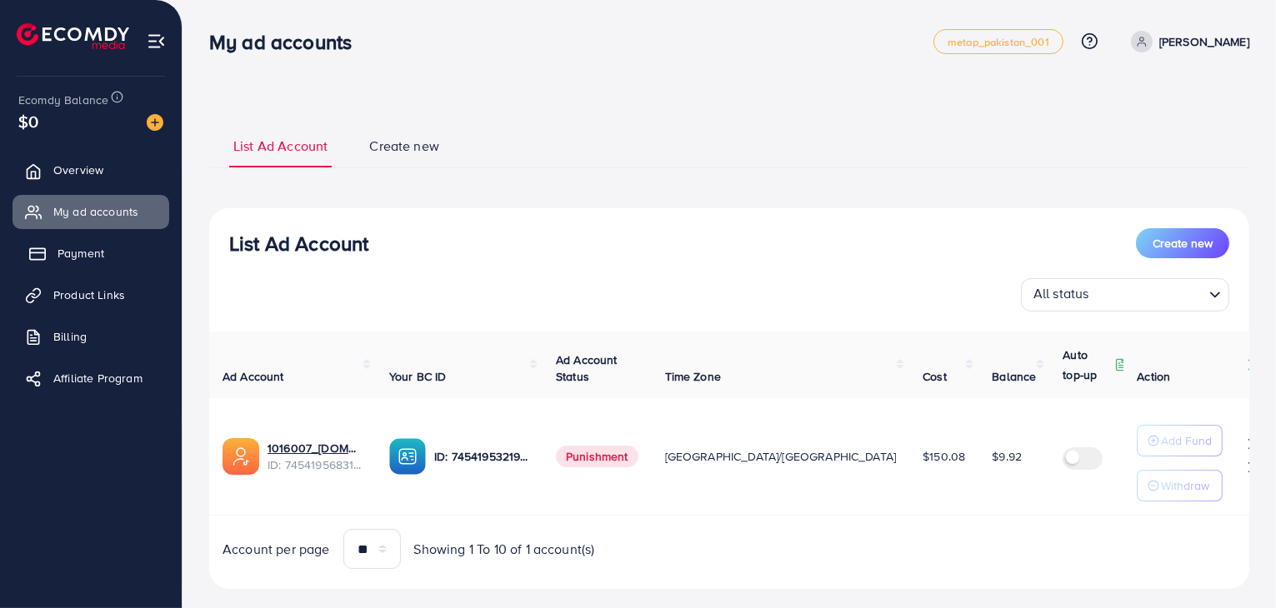
click at [94, 247] on span "Payment" at bounding box center [80, 253] width 47 height 17
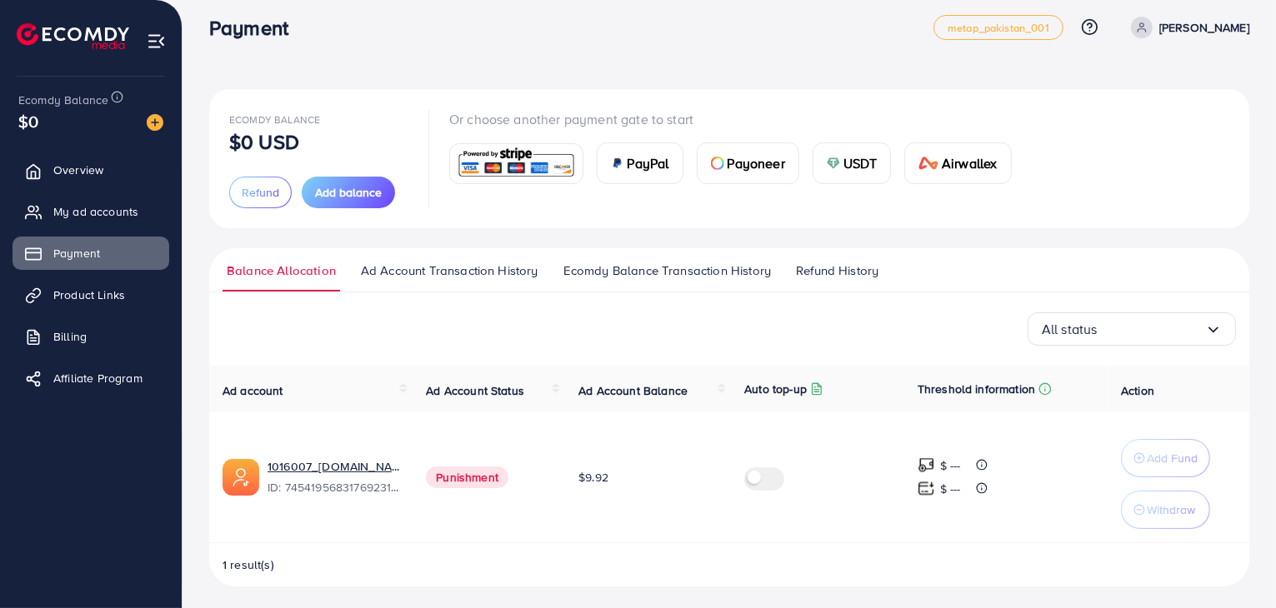
scroll to position [18, 0]
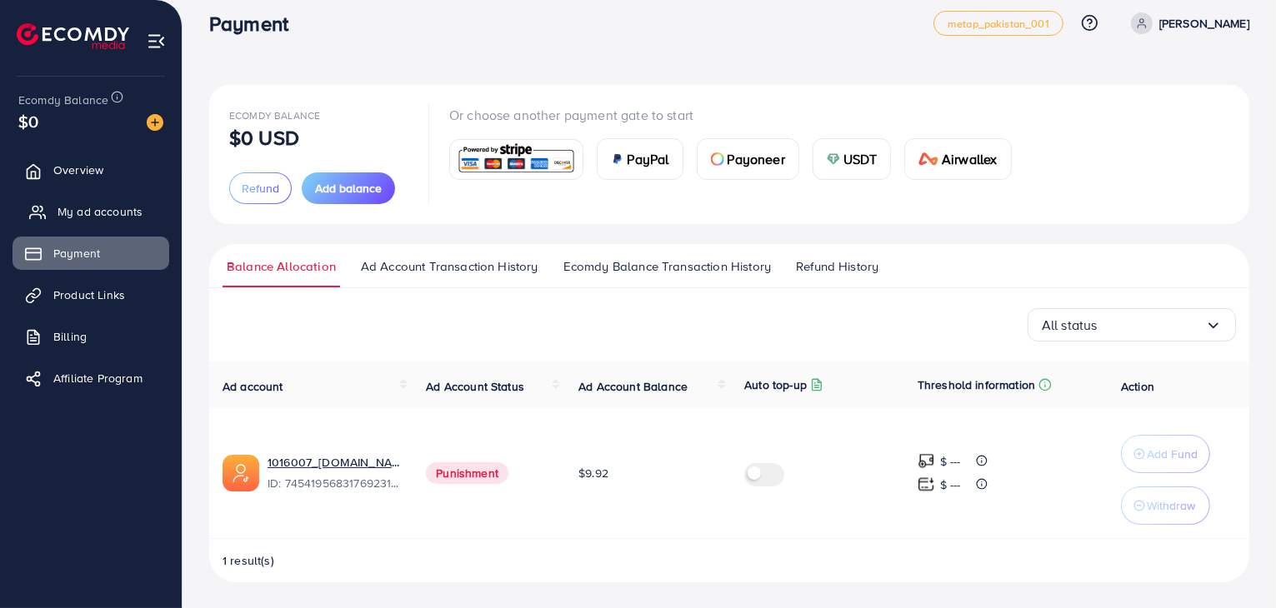
click at [90, 218] on span "My ad accounts" at bounding box center [99, 211] width 85 height 17
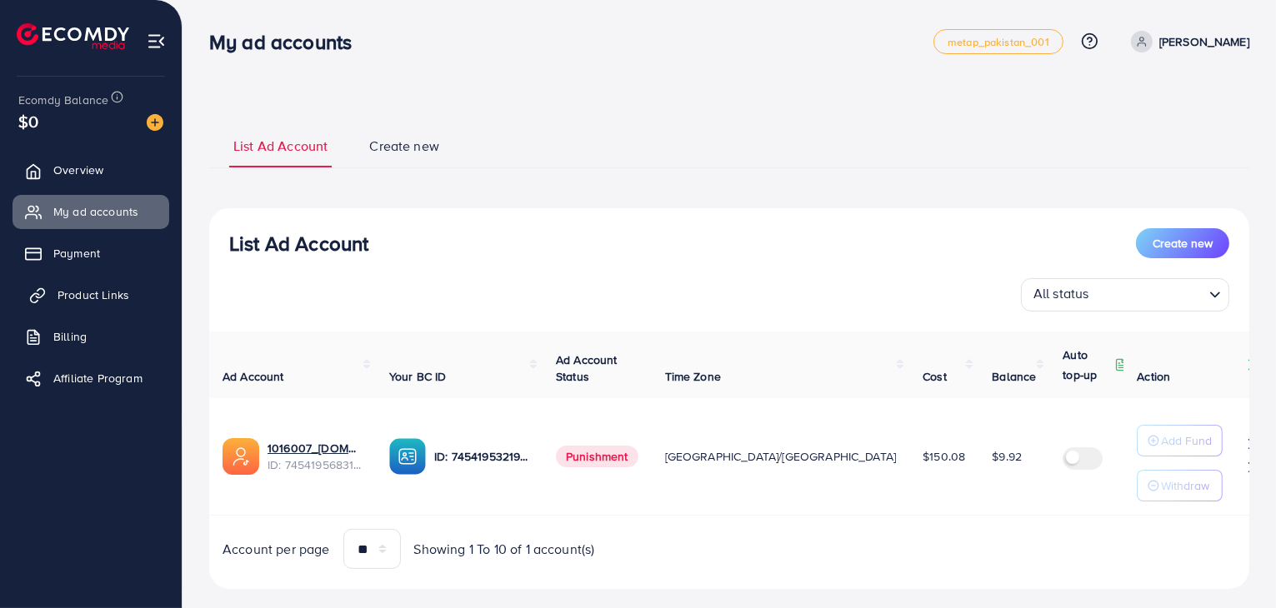
click at [103, 282] on link "Product Links" at bounding box center [90, 294] width 157 height 33
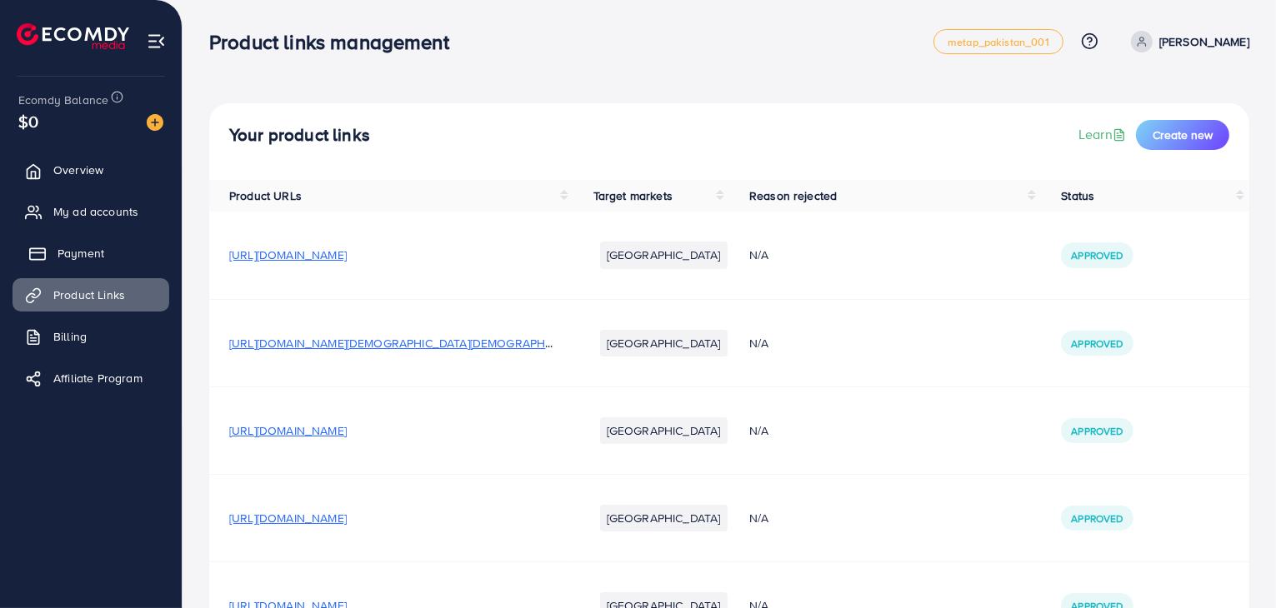
click at [99, 253] on span "Payment" at bounding box center [80, 253] width 47 height 17
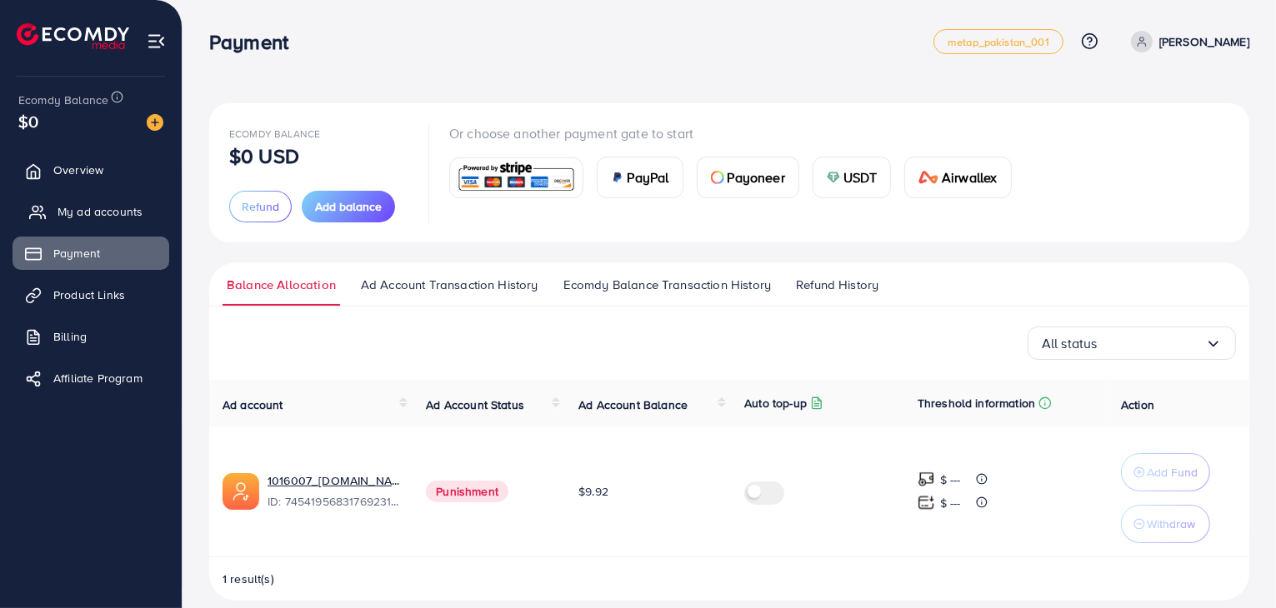
click at [87, 212] on span "My ad accounts" at bounding box center [99, 211] width 85 height 17
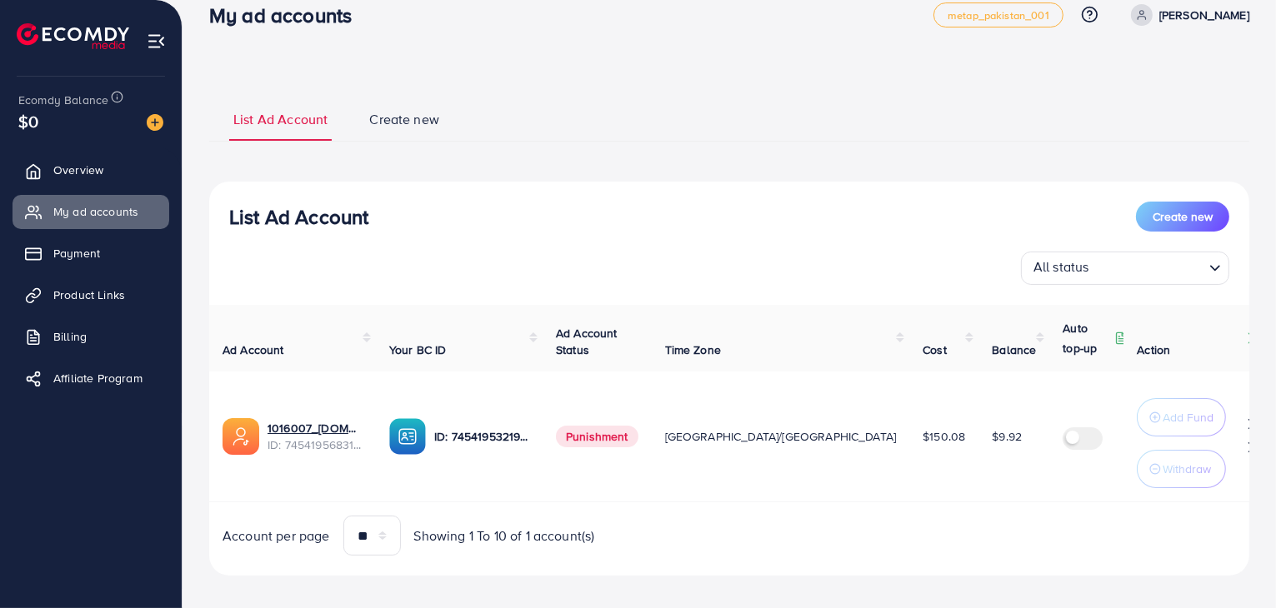
scroll to position [40, 0]
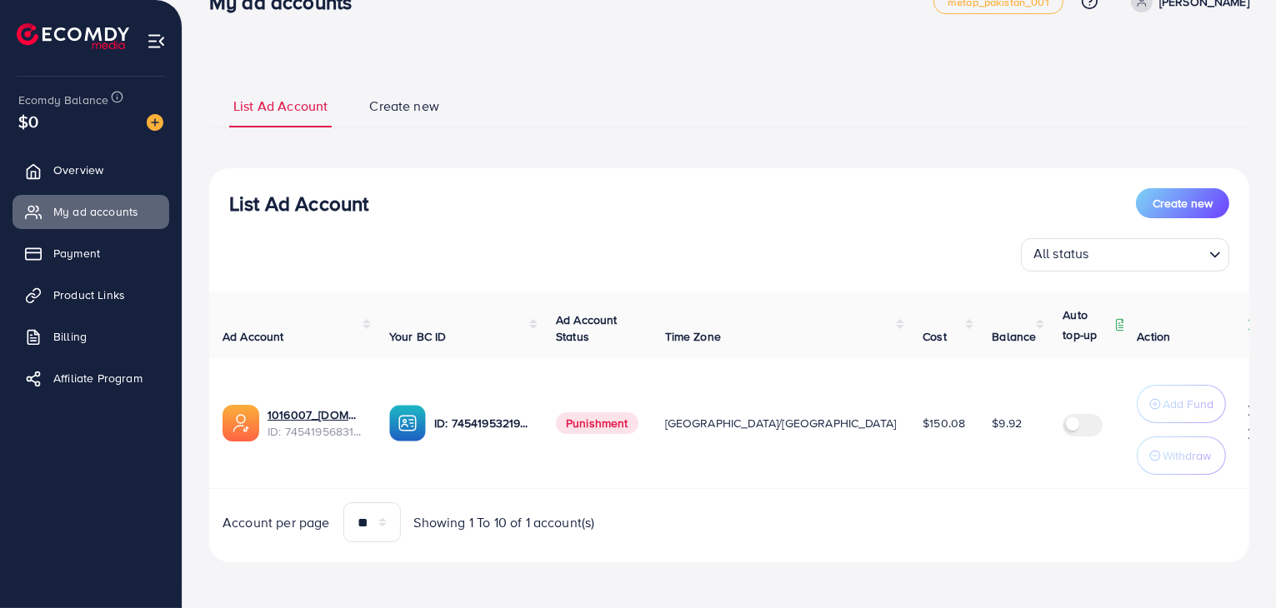
drag, startPoint x: 67, startPoint y: 261, endPoint x: 110, endPoint y: 277, distance: 46.4
click at [67, 261] on span "Payment" at bounding box center [76, 253] width 47 height 17
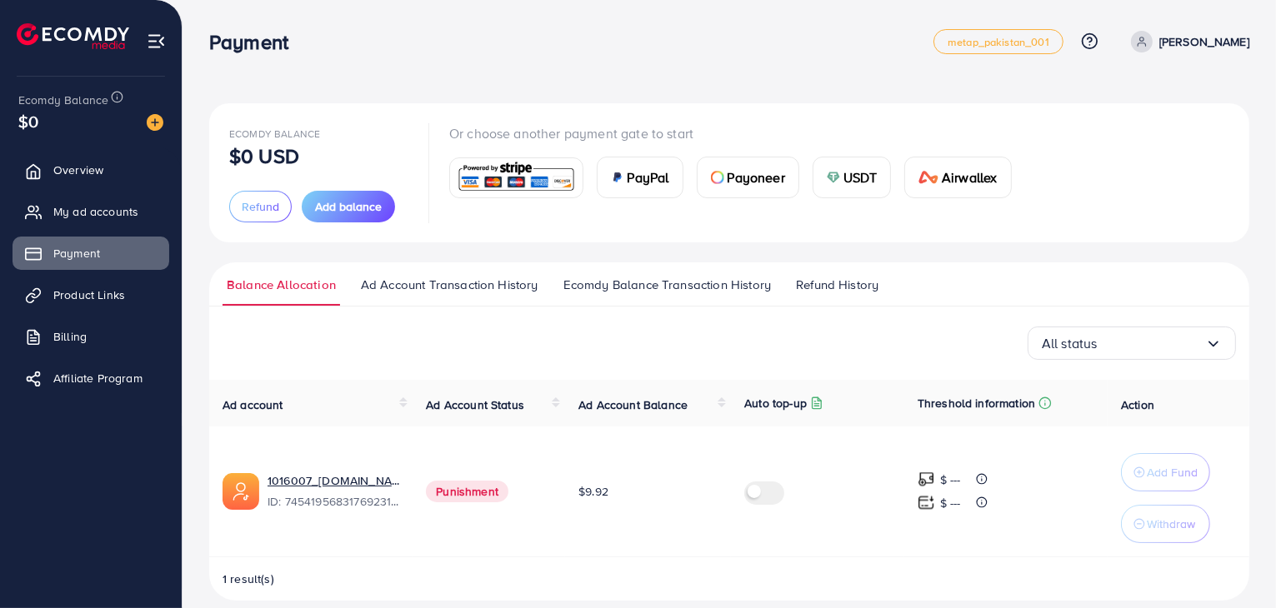
click at [839, 278] on span "Refund History" at bounding box center [837, 285] width 82 height 18
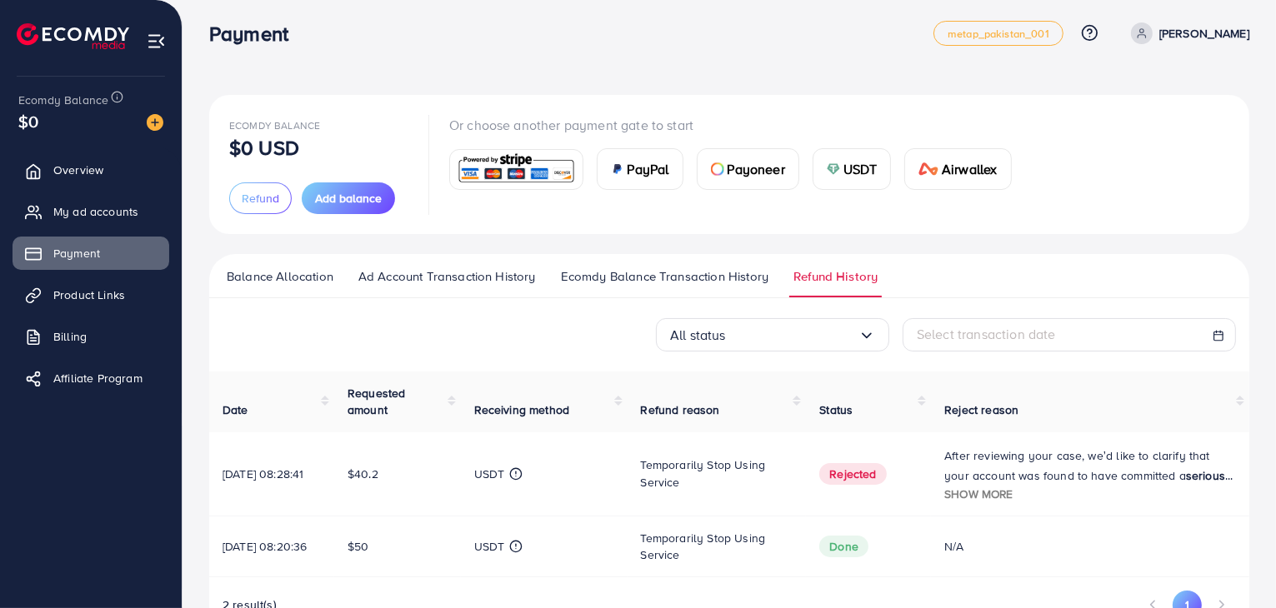
scroll to position [60, 0]
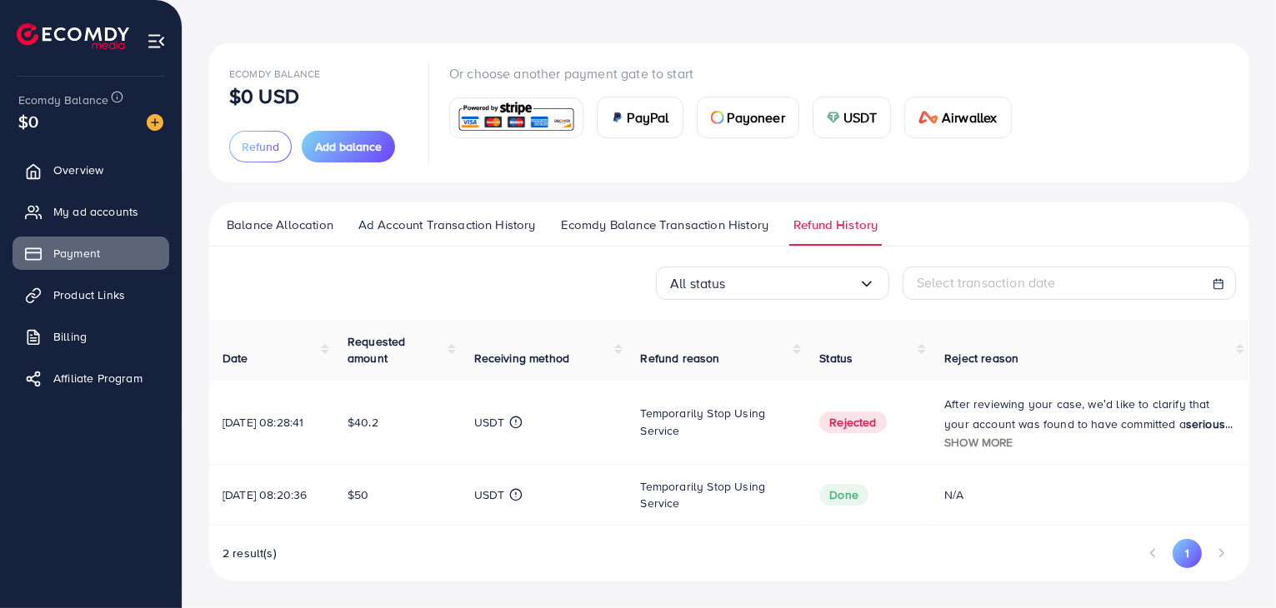
click at [993, 443] on span "Show more" at bounding box center [978, 442] width 68 height 16
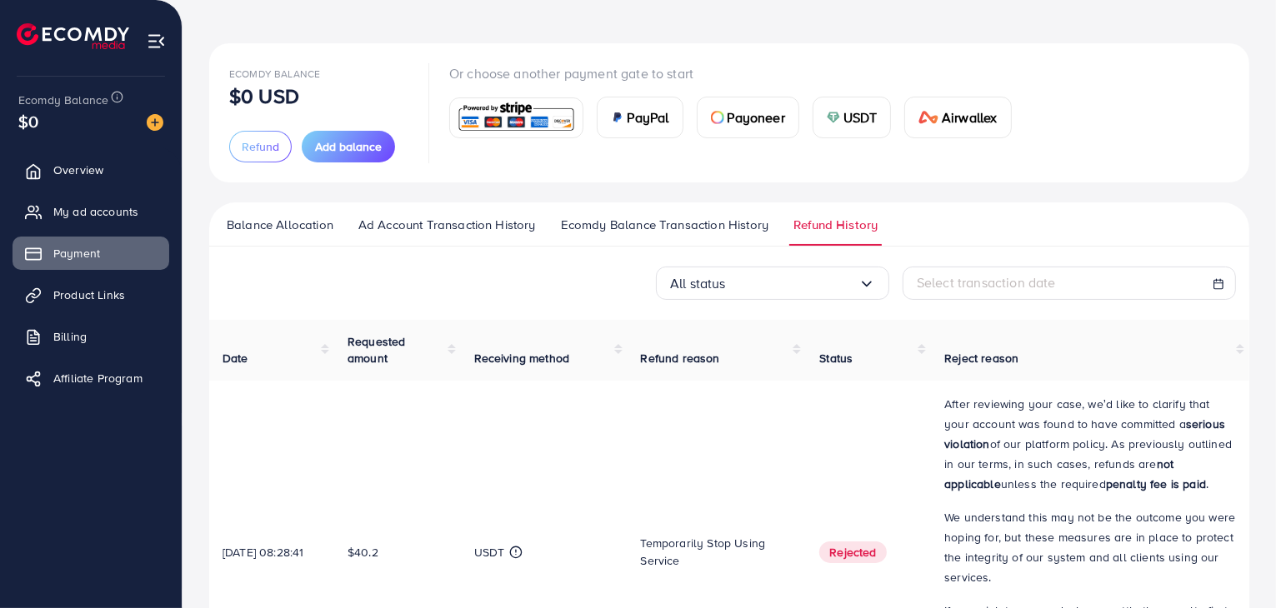
scroll to position [254, 0]
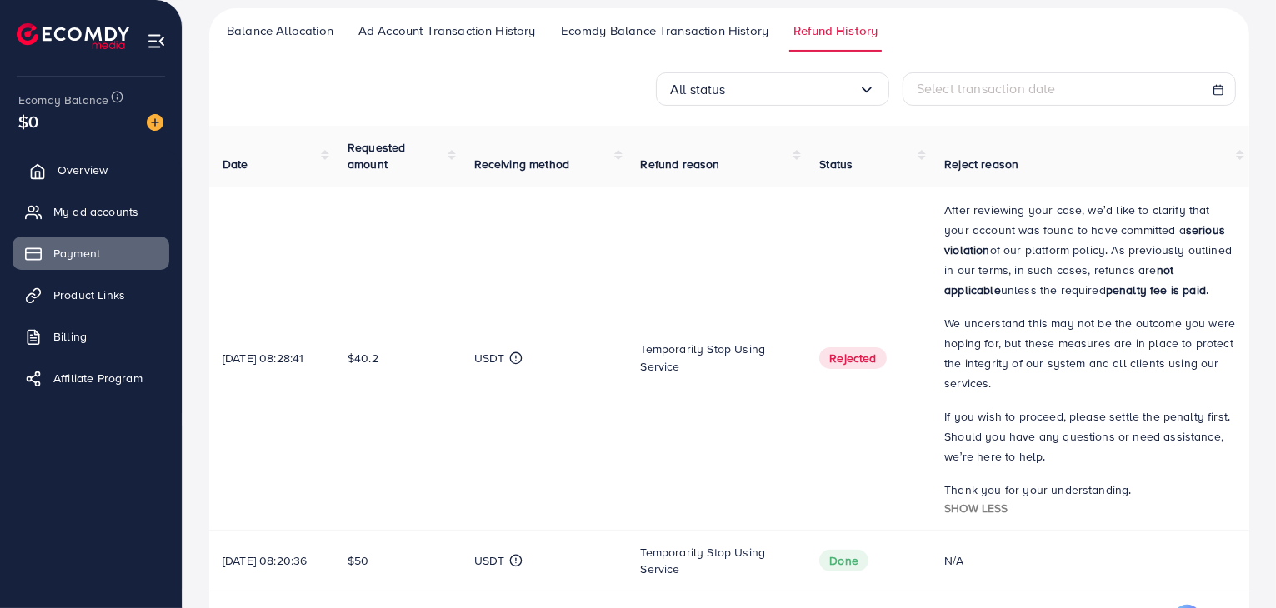
click at [82, 174] on span "Overview" at bounding box center [82, 170] width 50 height 17
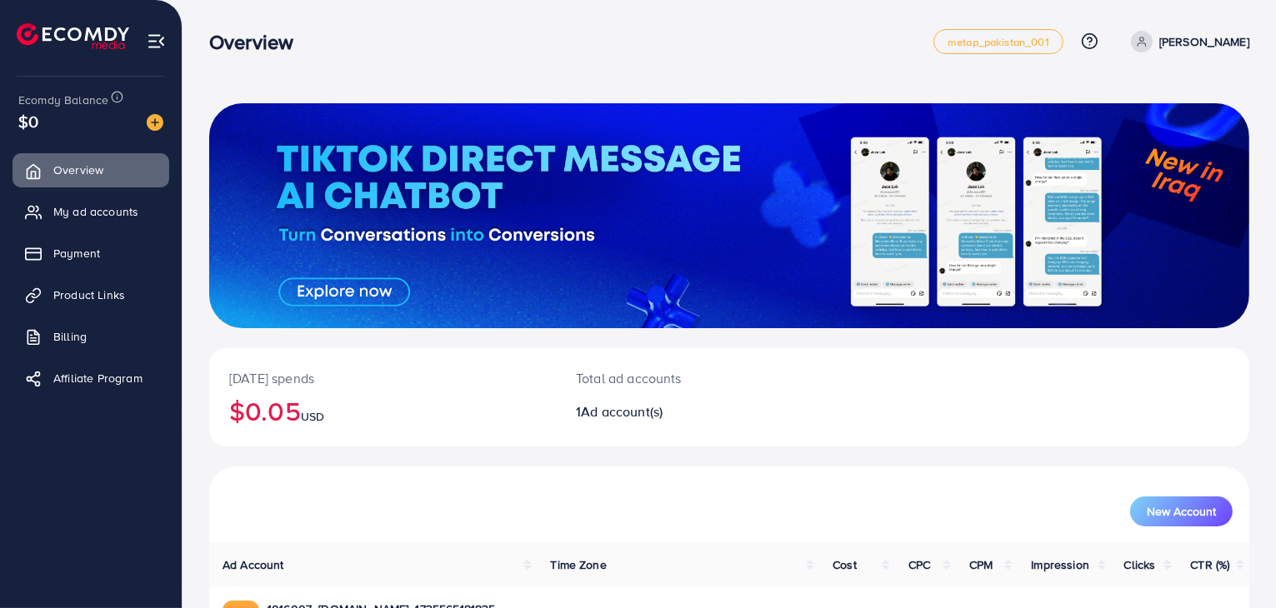
click at [97, 230] on ul "Overview My ad accounts Payment Product Links Billing Affiliate Program" at bounding box center [91, 280] width 182 height 266
click at [98, 217] on span "My ad accounts" at bounding box center [99, 211] width 85 height 17
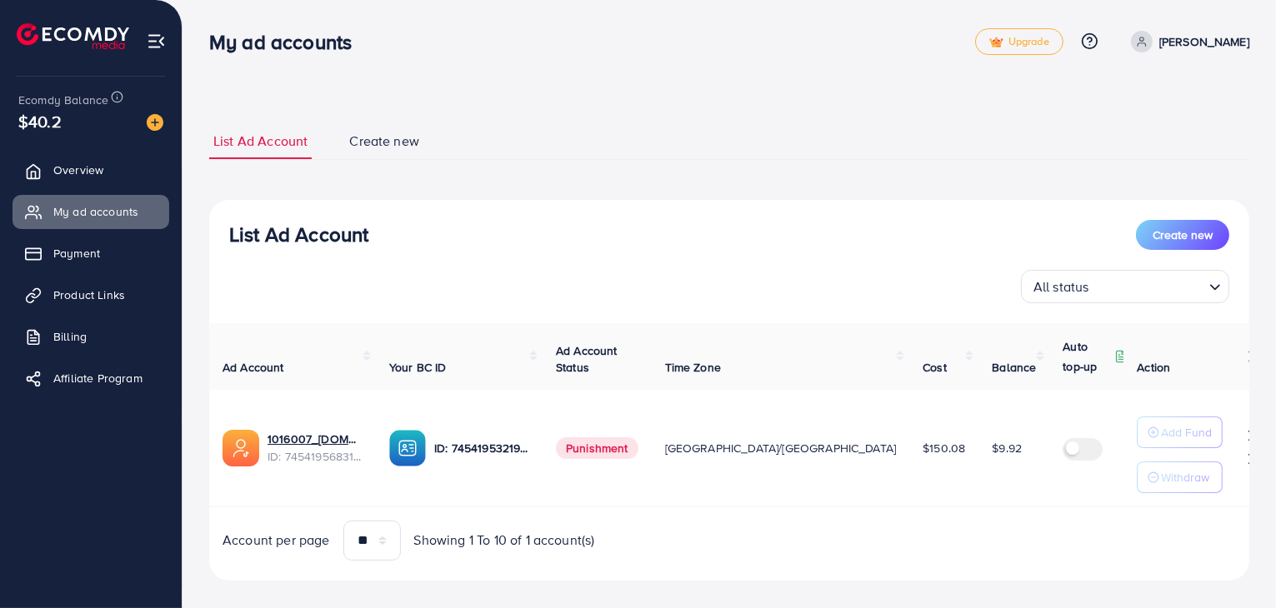
click at [1252, 601] on div "List Ad Account Create new List Ad Account Create new All status Loading... Ad …" at bounding box center [728, 313] width 1093 height 627
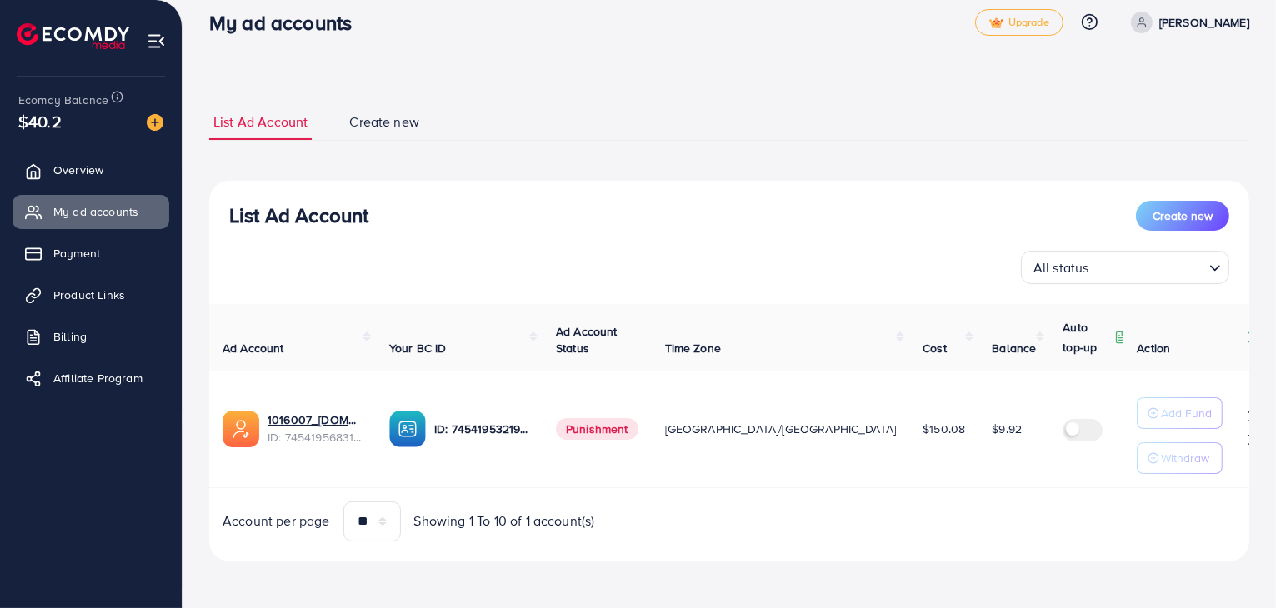
scroll to position [17, 0]
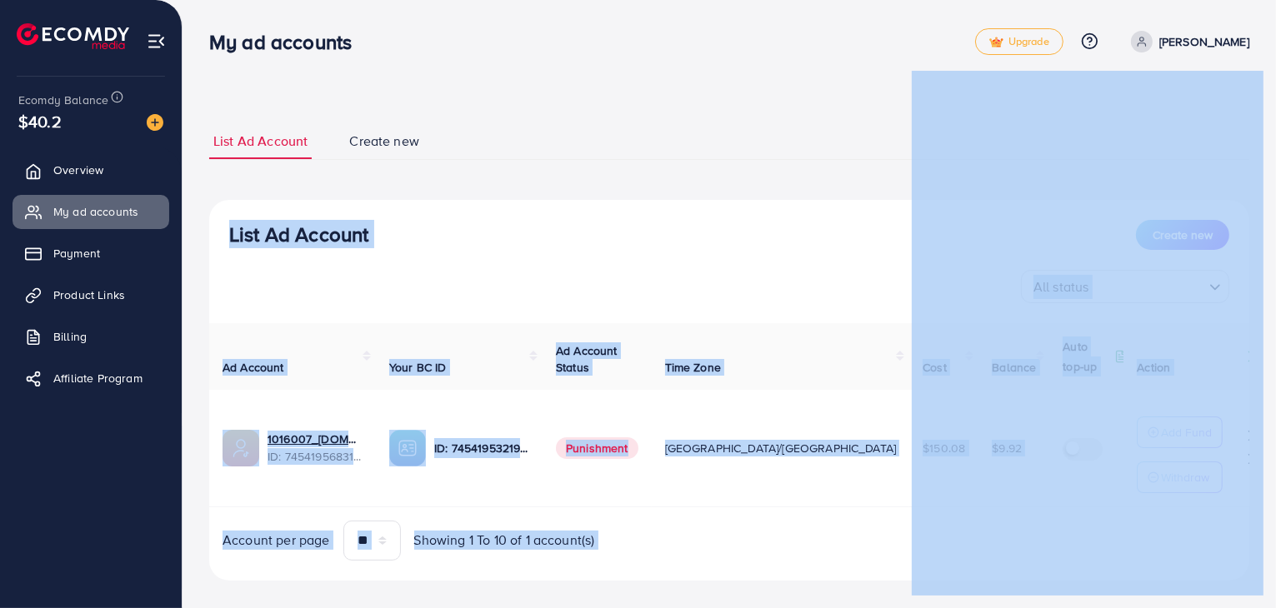
click at [866, 159] on div "List Ad Account Create new" at bounding box center [729, 141] width 1040 height 37
